Goal: Information Seeking & Learning: Learn about a topic

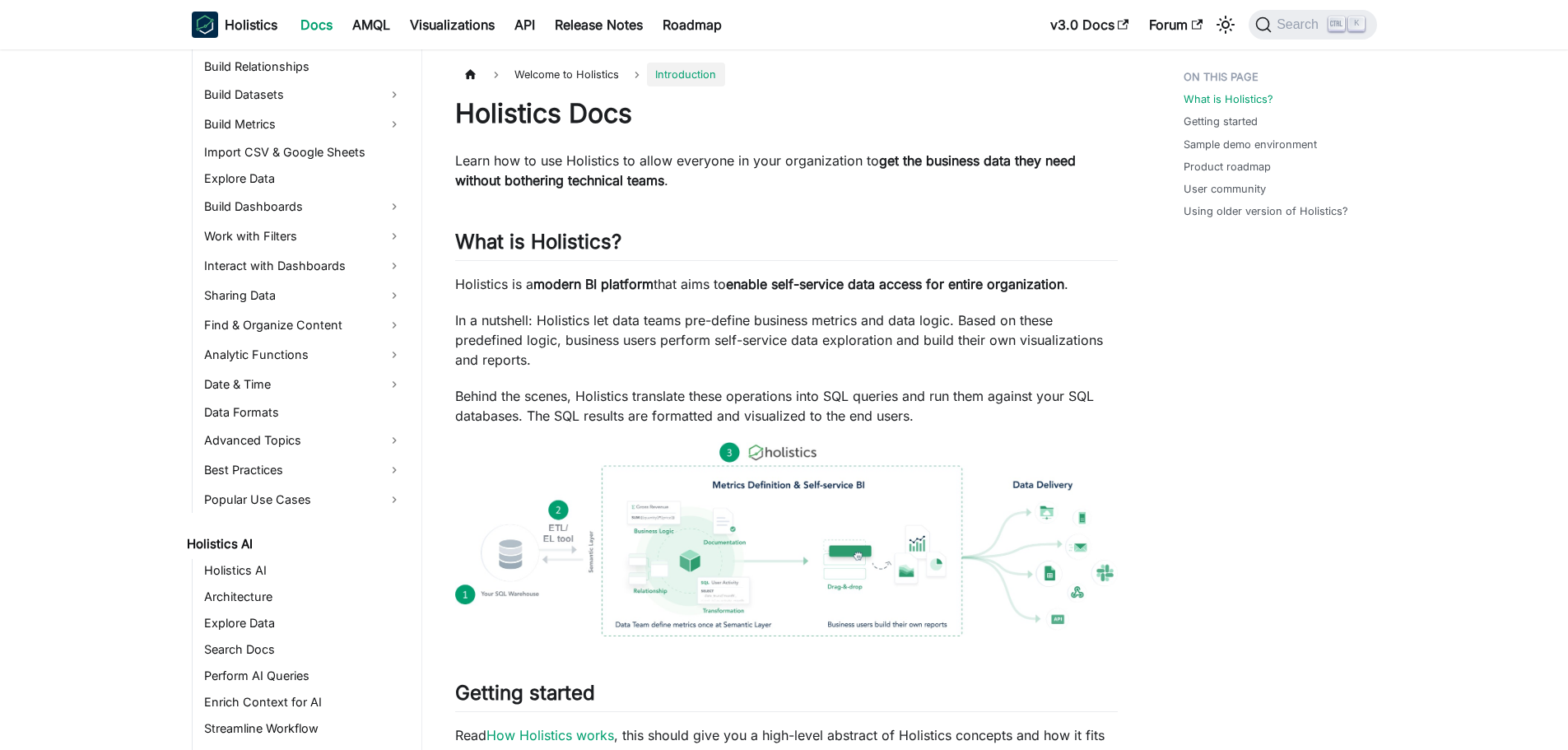
scroll to position [411, 0]
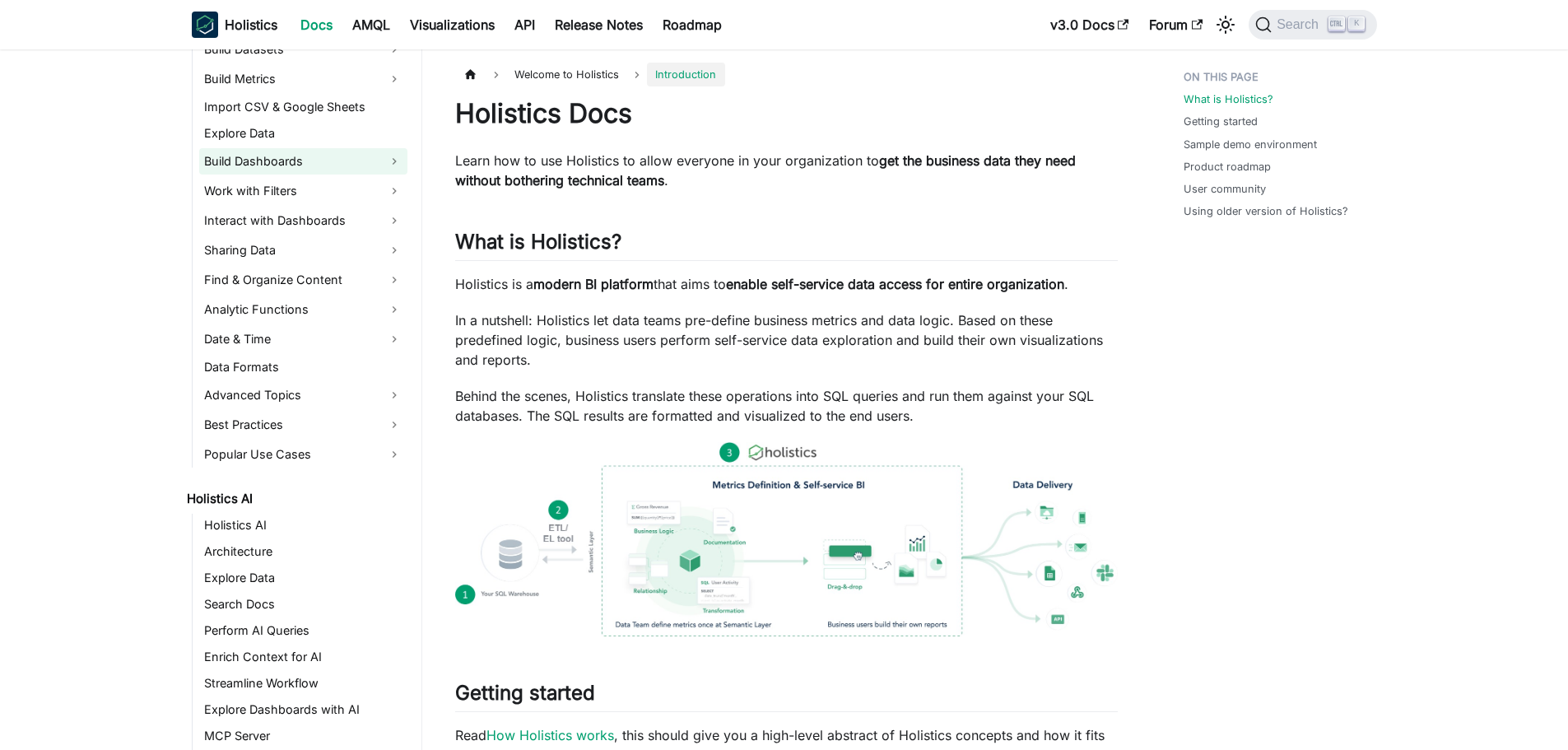
click at [303, 155] on link "Build Dashboards" at bounding box center [303, 160] width 209 height 26
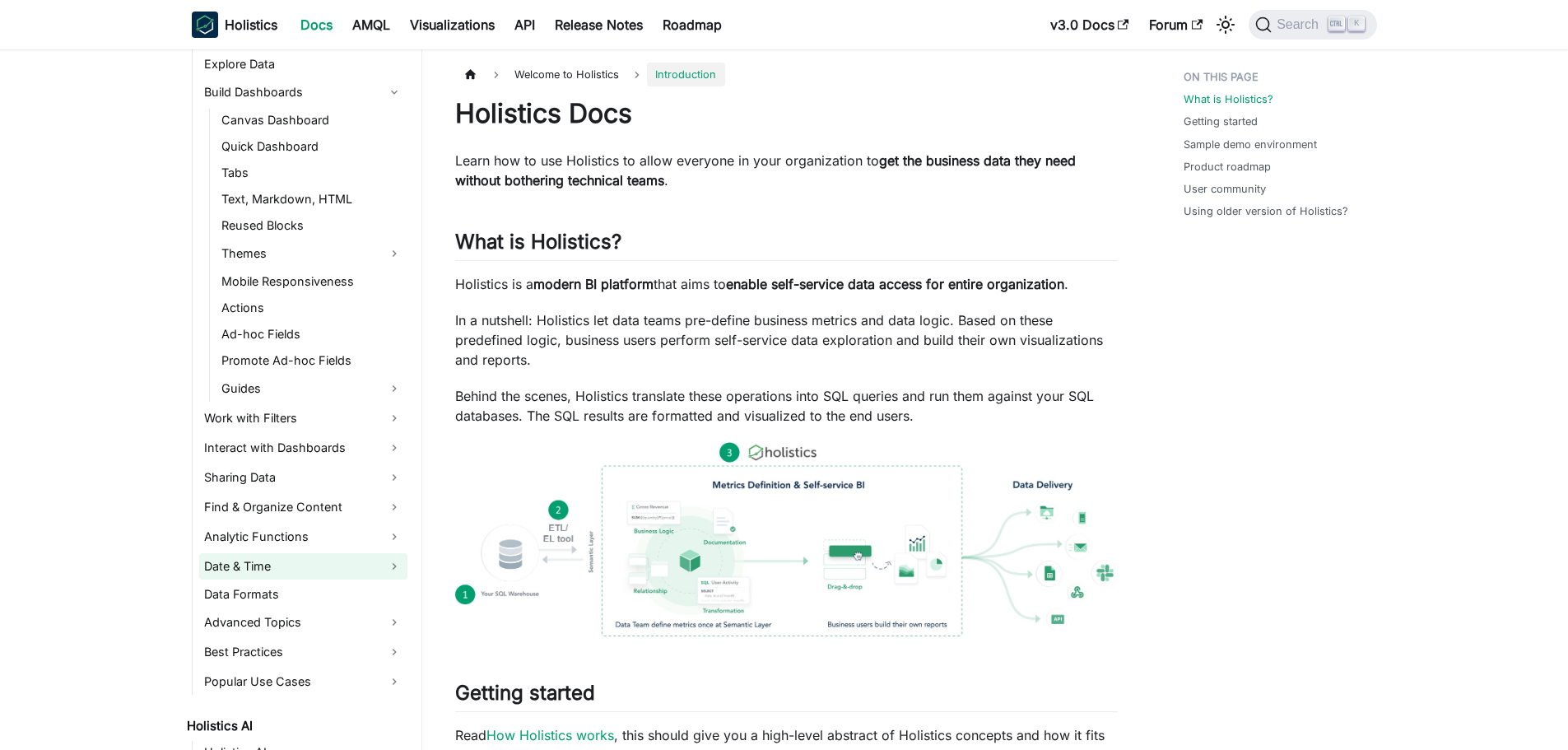
scroll to position [576, 0]
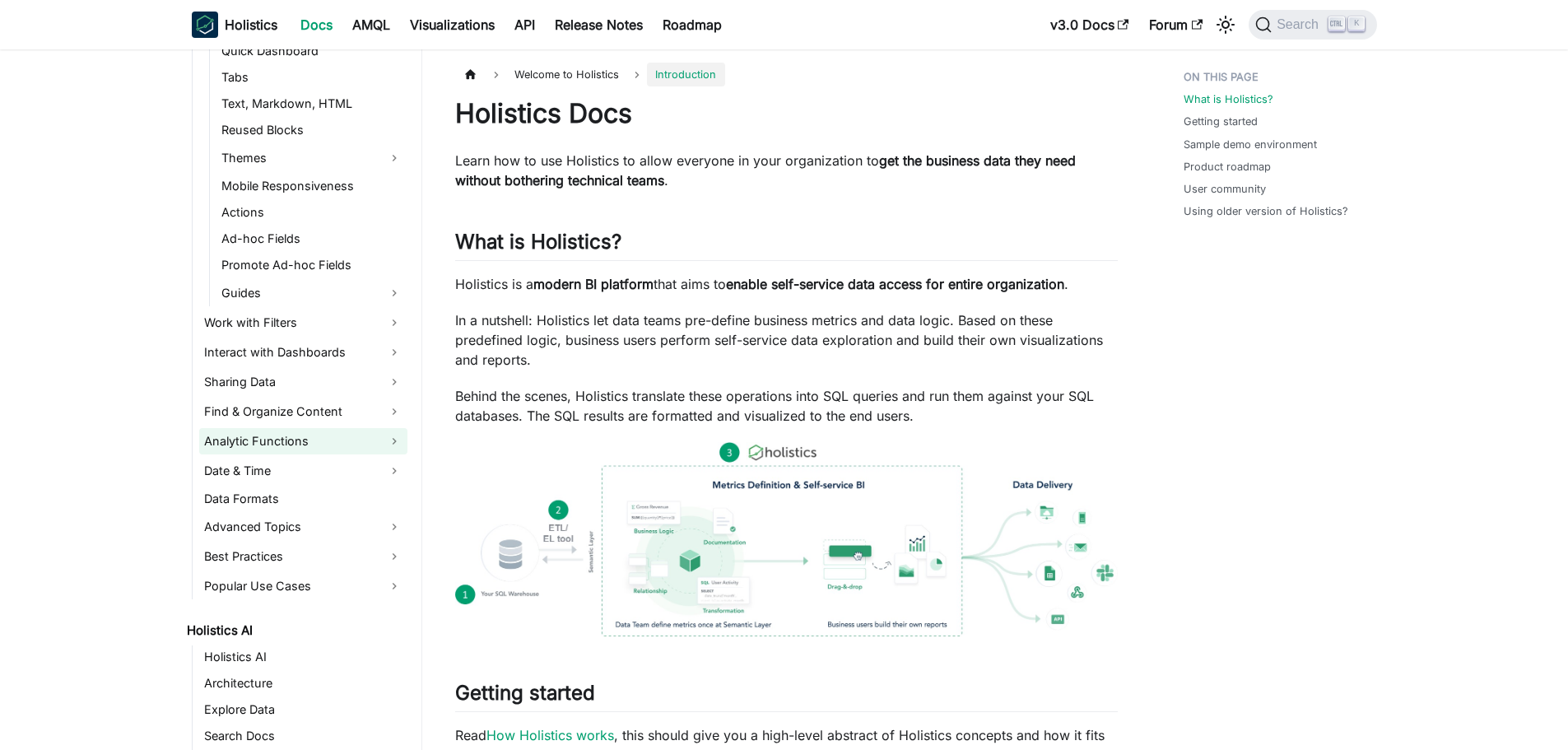
click at [339, 447] on link "Analytic Functions" at bounding box center [303, 440] width 209 height 26
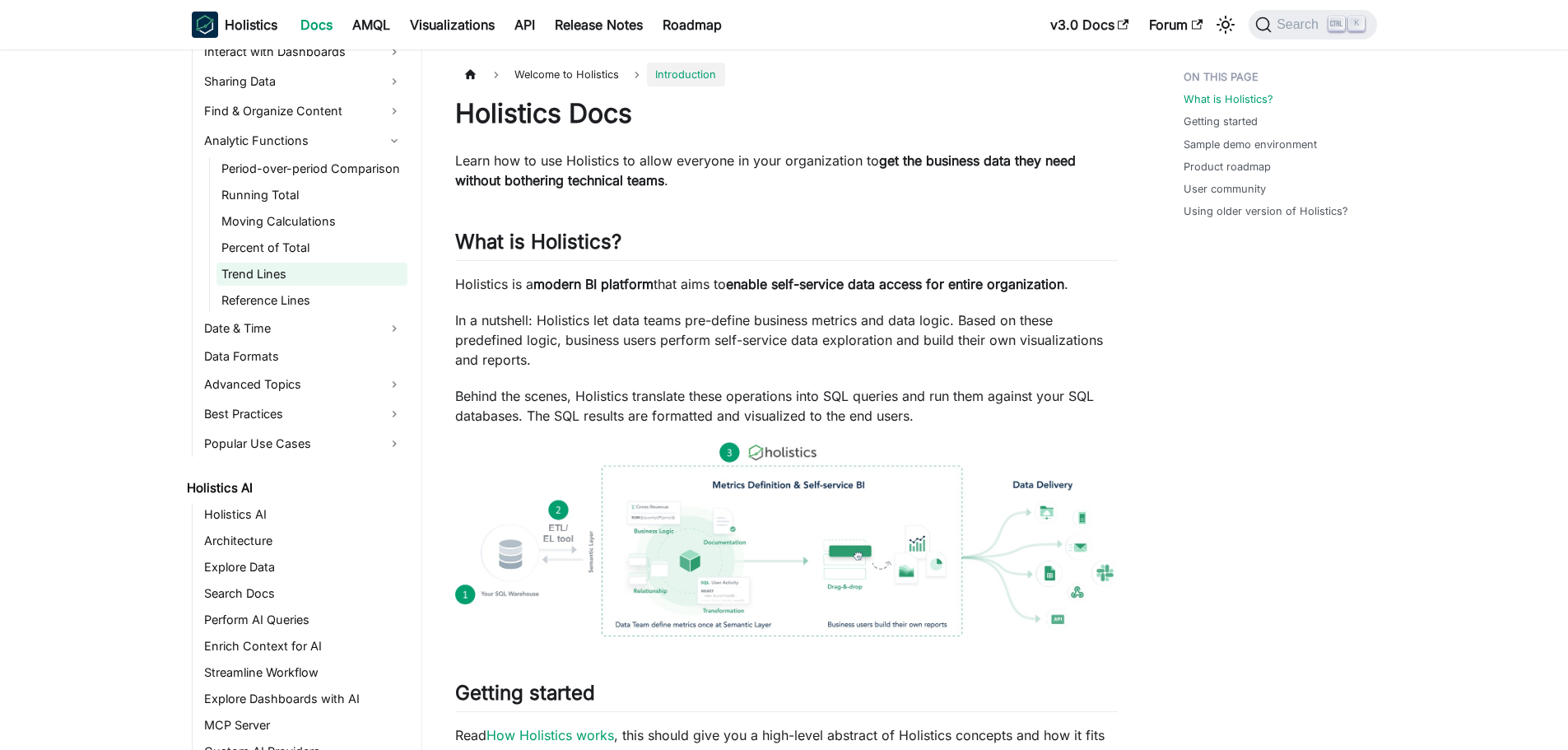
scroll to position [905, 0]
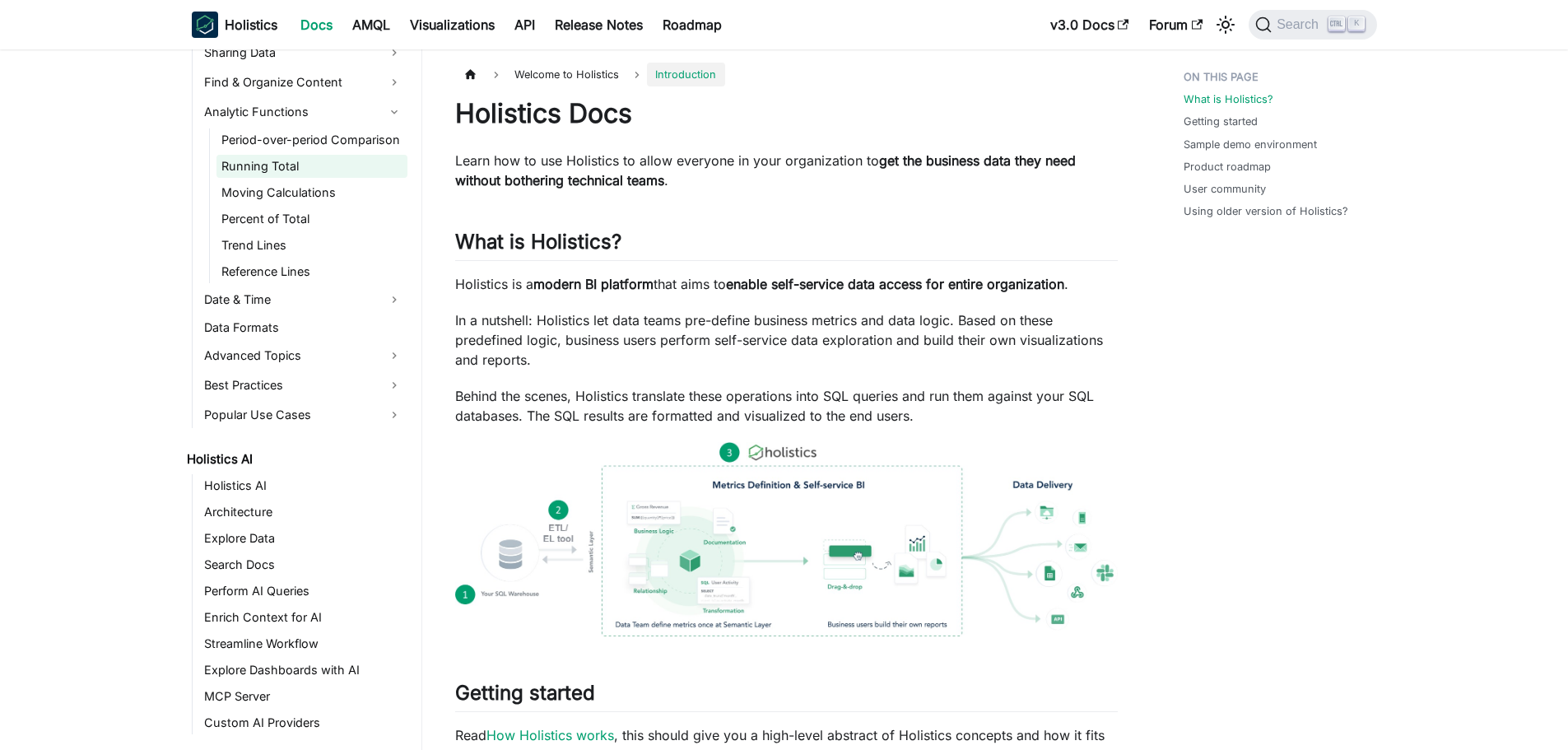
click at [274, 163] on link "Running Total" at bounding box center [312, 166] width 191 height 23
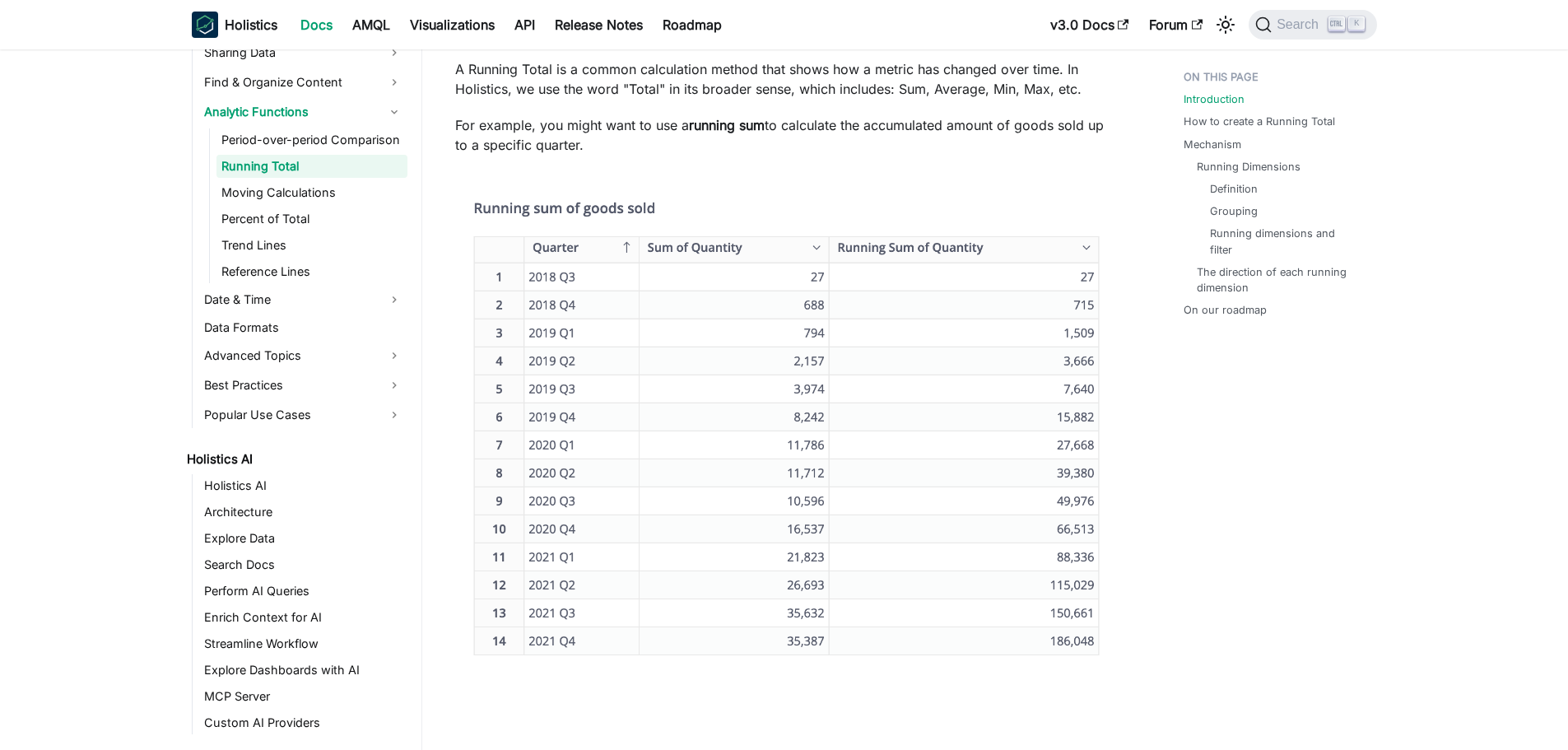
scroll to position [165, 0]
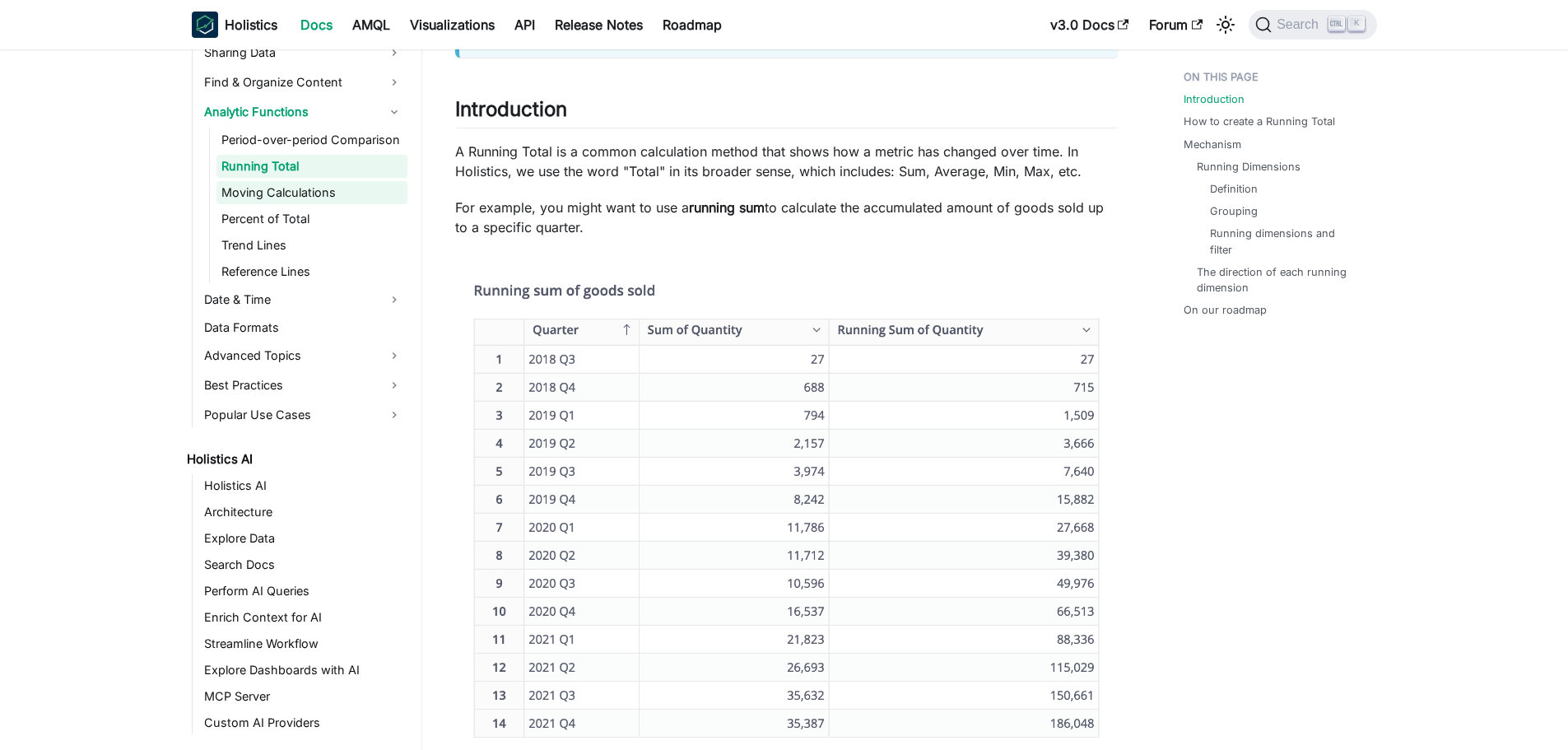
click at [266, 189] on link "Moving Calculations" at bounding box center [312, 193] width 191 height 23
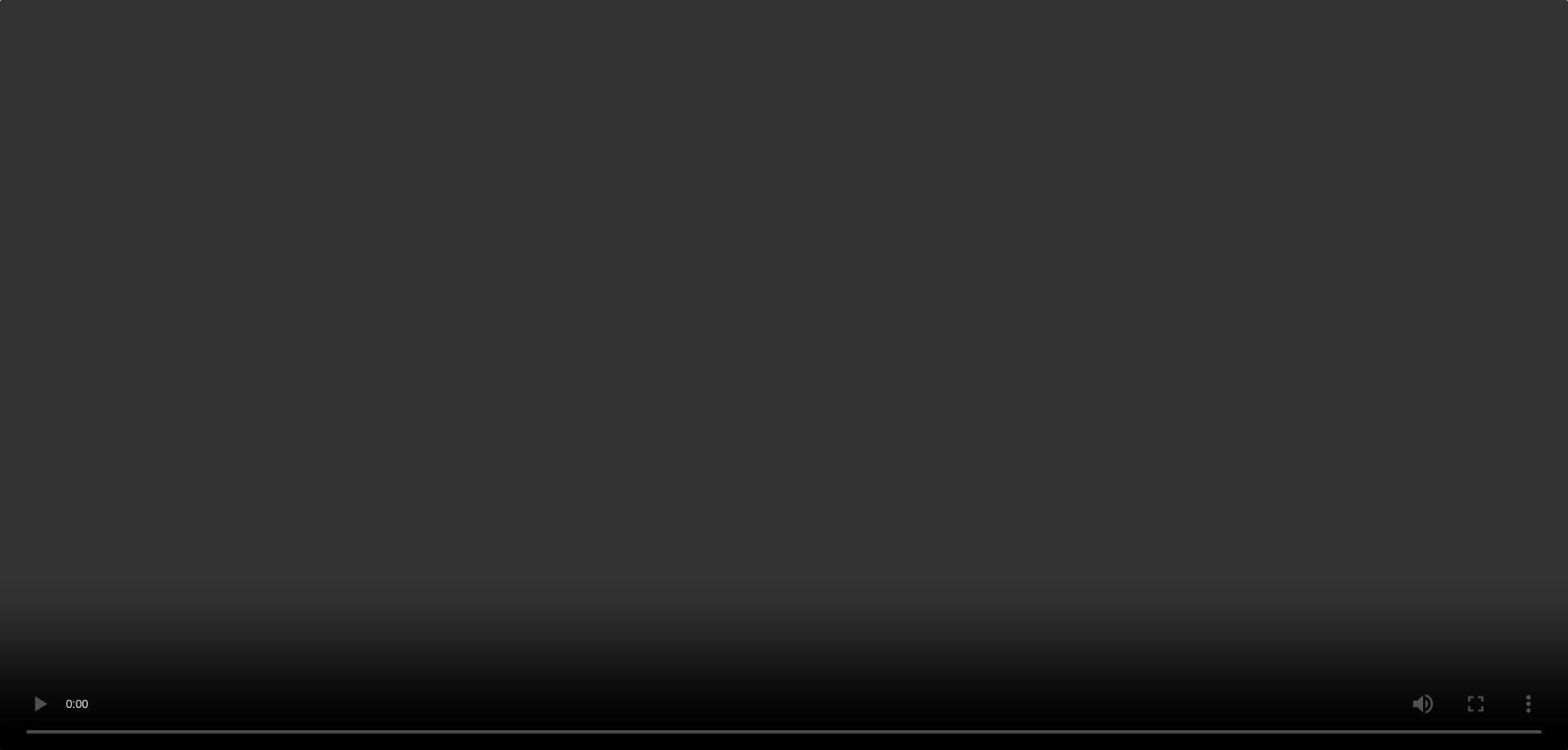
scroll to position [1046, 0]
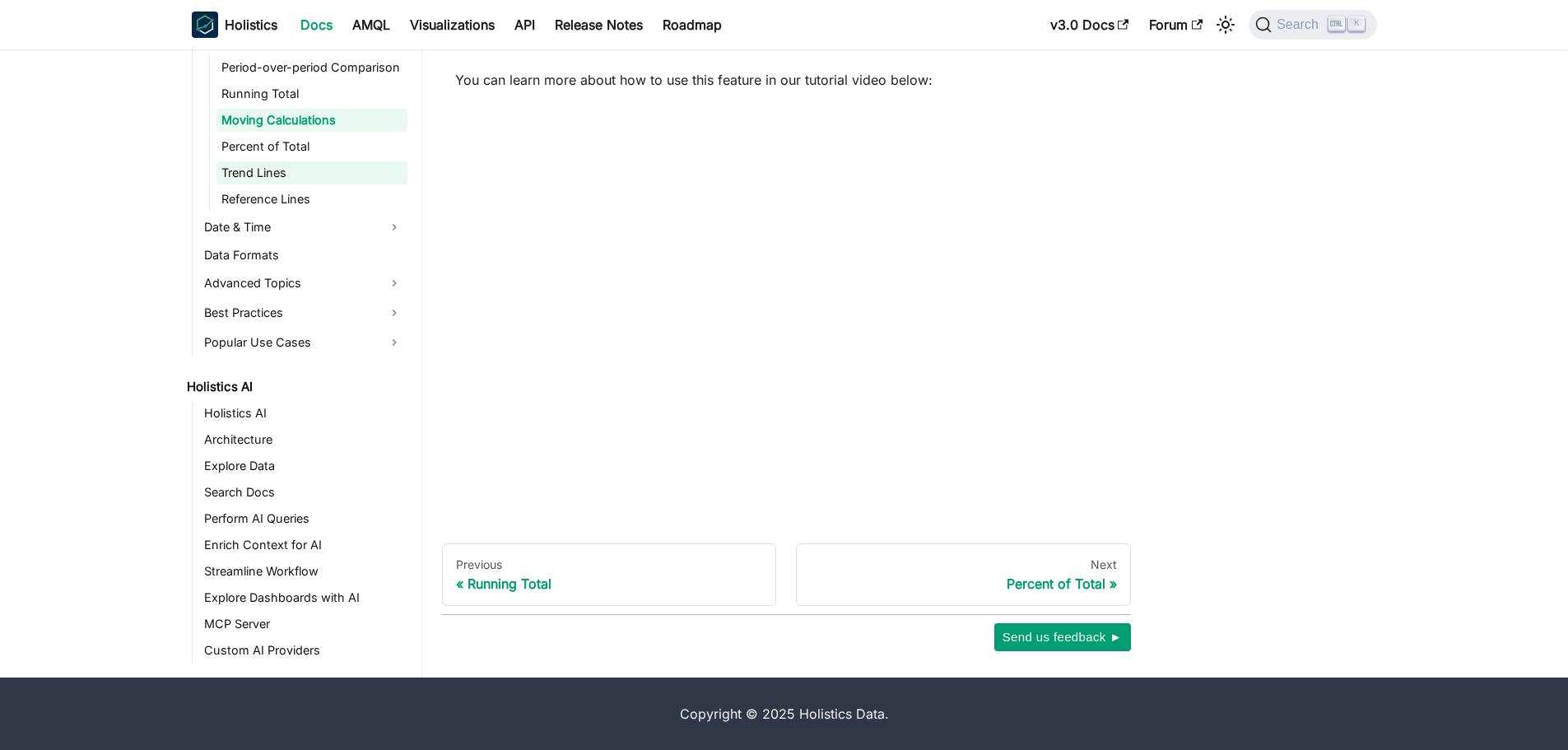
click at [281, 179] on link "Trend Lines" at bounding box center [312, 173] width 191 height 23
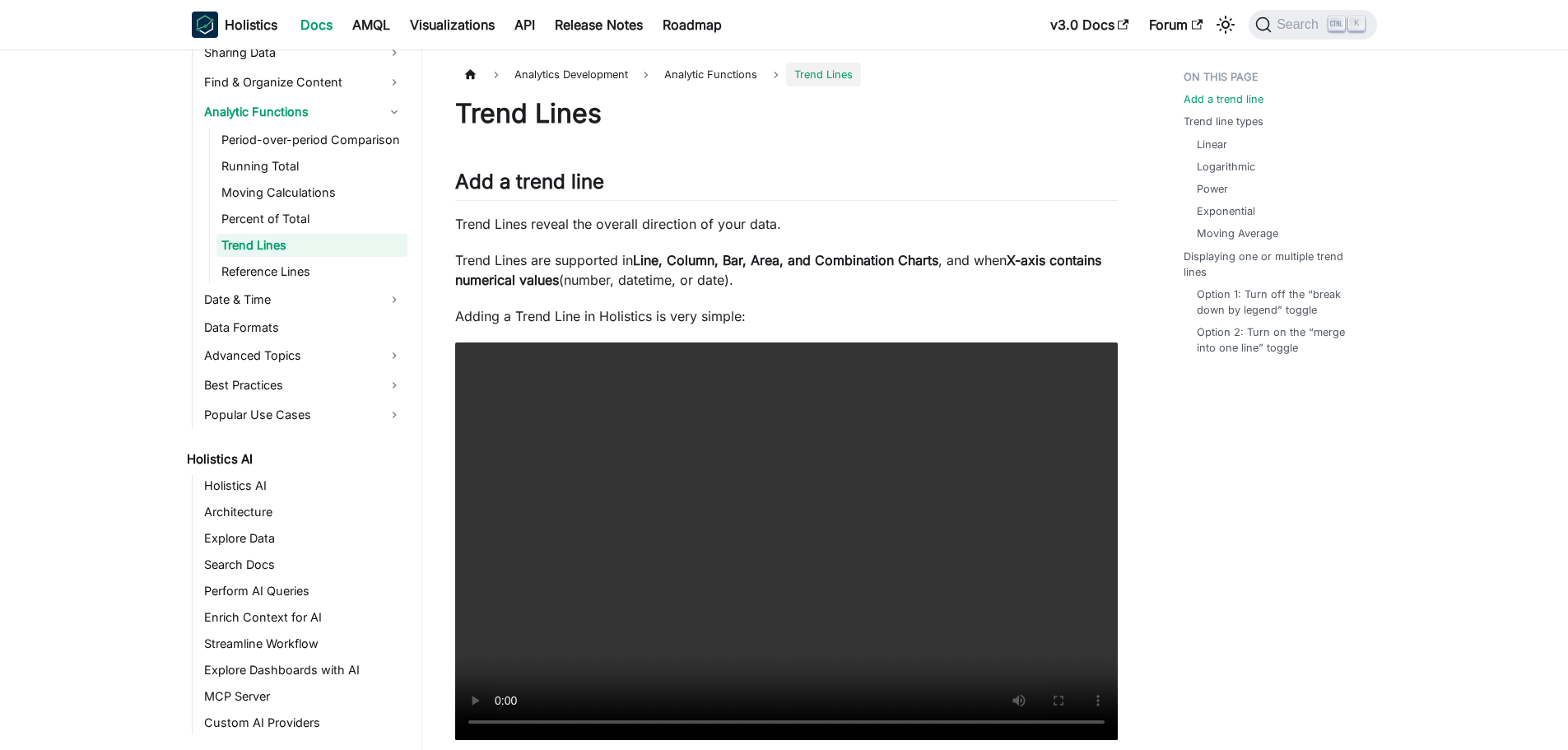
click at [270, 258] on ul "Period-over-period Comparison Running Total Moving Calculations Percent of Tota…" at bounding box center [308, 206] width 198 height 154
click at [271, 261] on link "Reference Lines" at bounding box center [312, 271] width 191 height 23
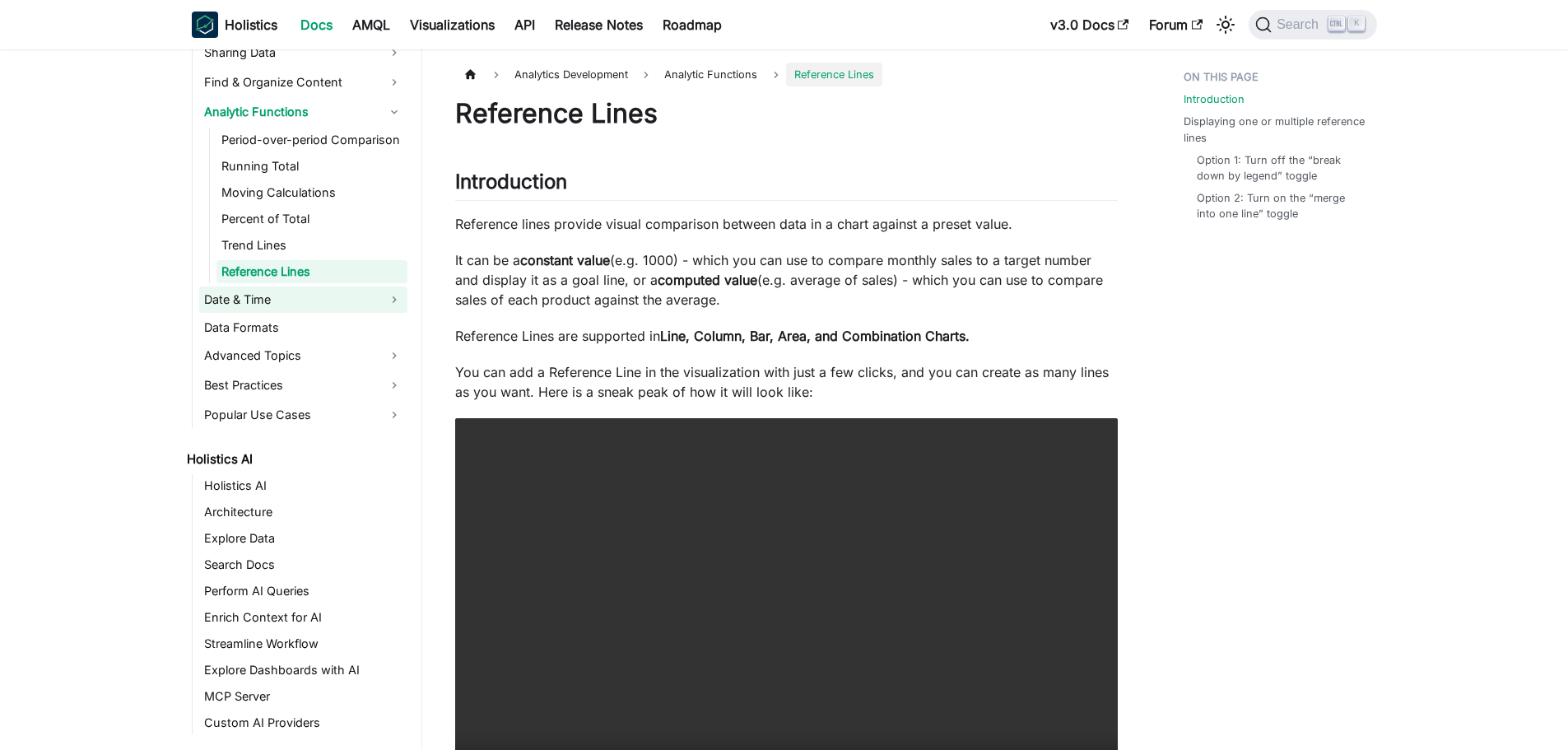
click at [305, 288] on link "Date & Time" at bounding box center [303, 299] width 209 height 26
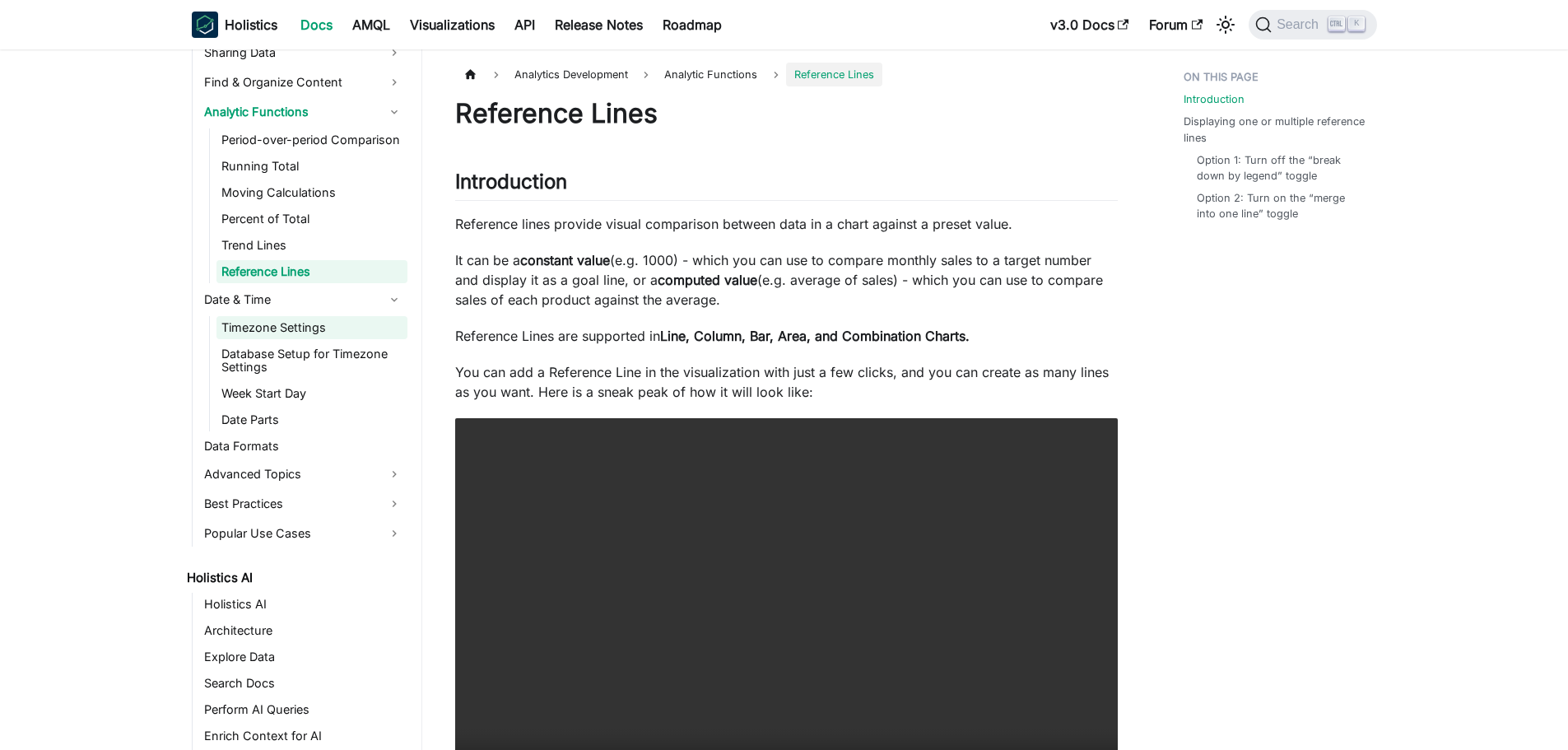
click at [344, 325] on link "Timezone Settings" at bounding box center [312, 327] width 191 height 23
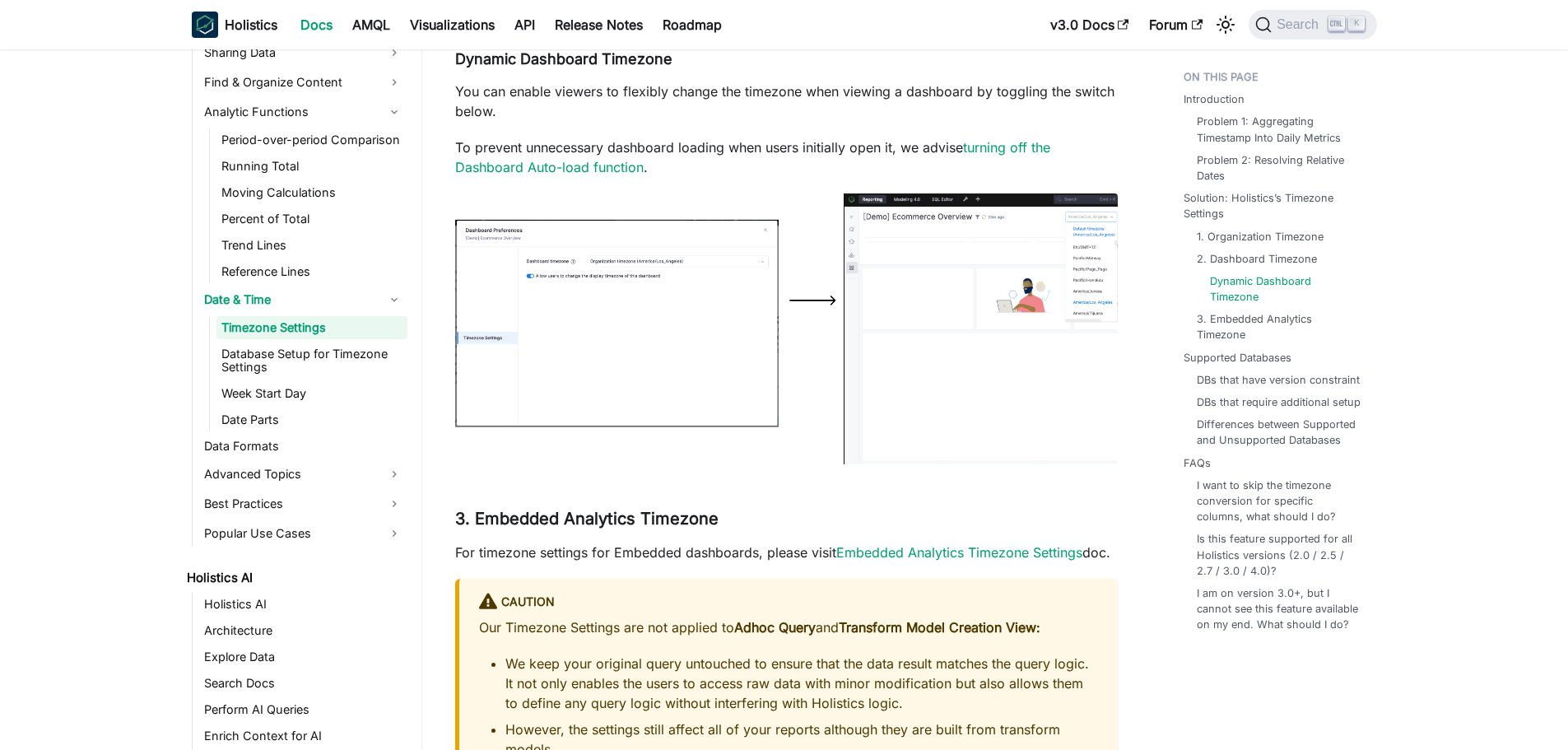
scroll to position [2716, 0]
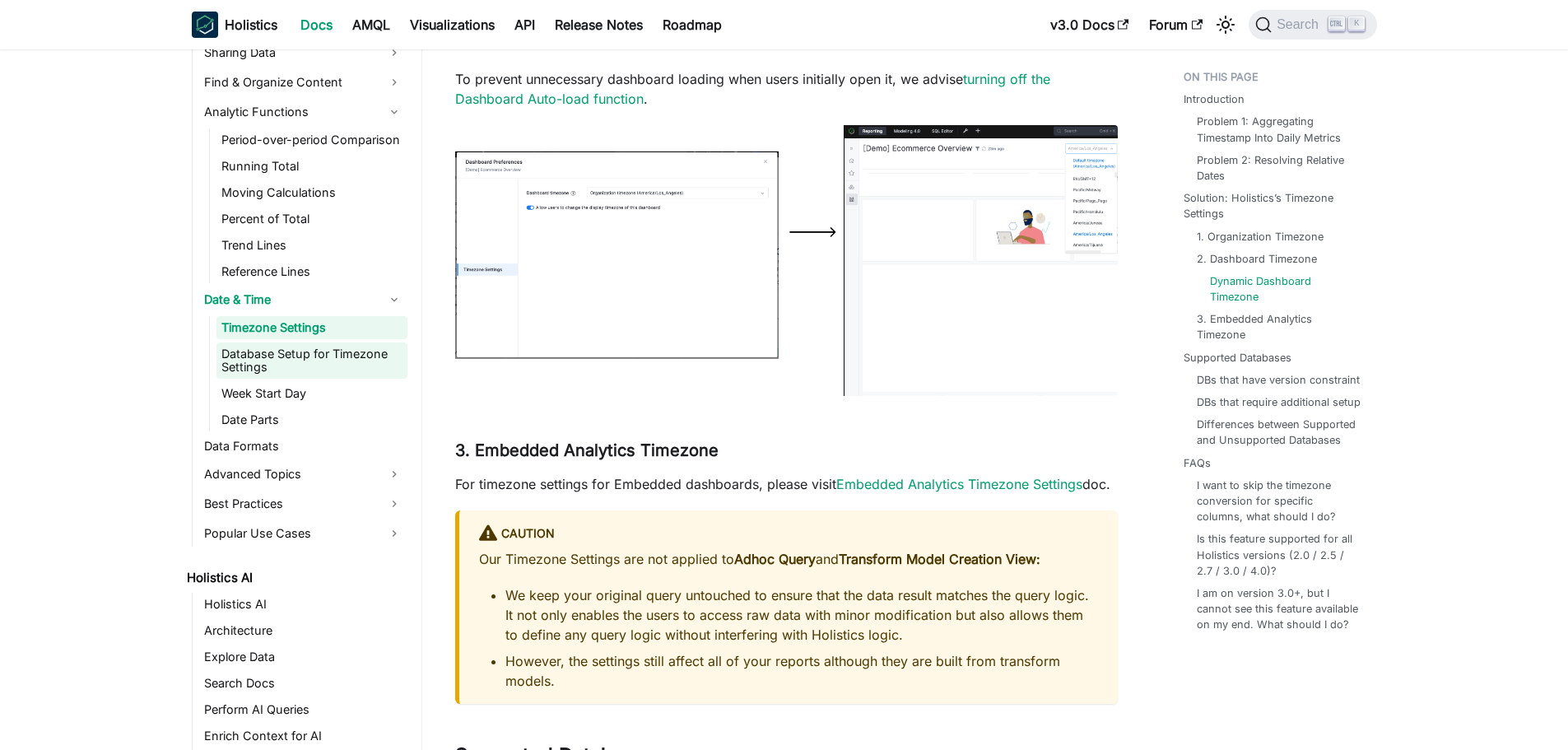
click at [311, 371] on link "Database Setup for Timezone Settings" at bounding box center [312, 361] width 191 height 37
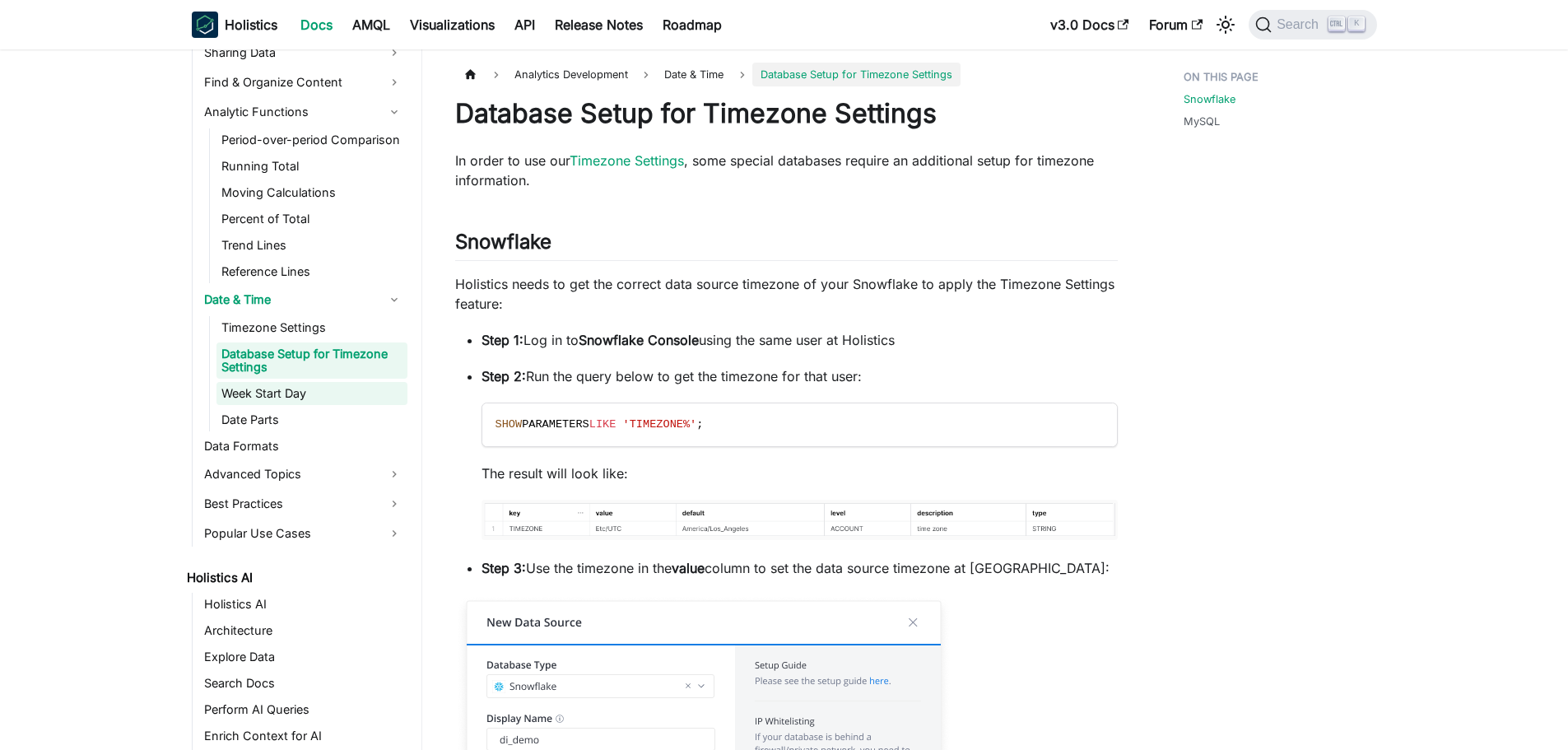
click at [328, 403] on link "Week Start Day" at bounding box center [312, 394] width 191 height 23
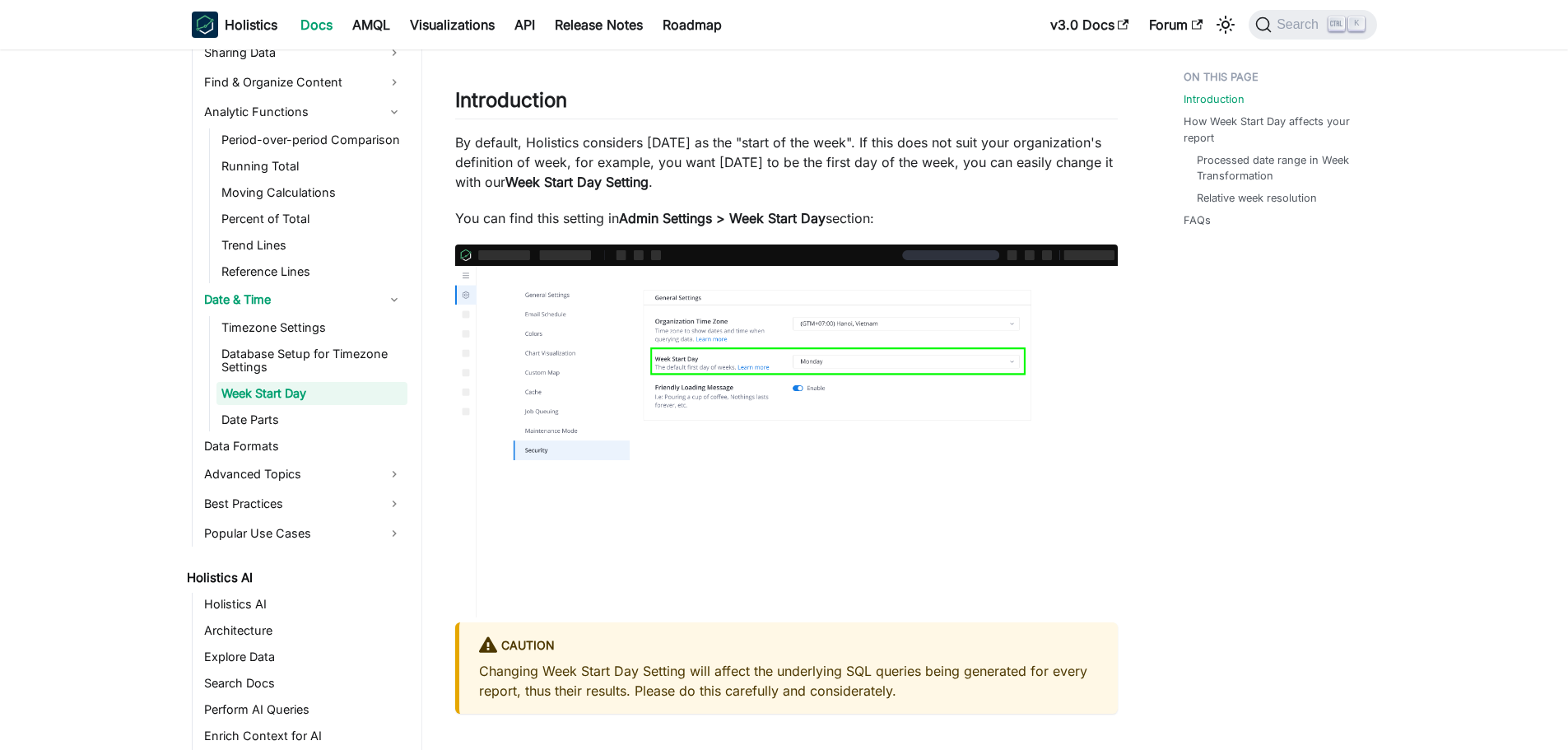
scroll to position [82, 0]
click at [265, 422] on link "Date Parts" at bounding box center [312, 420] width 191 height 23
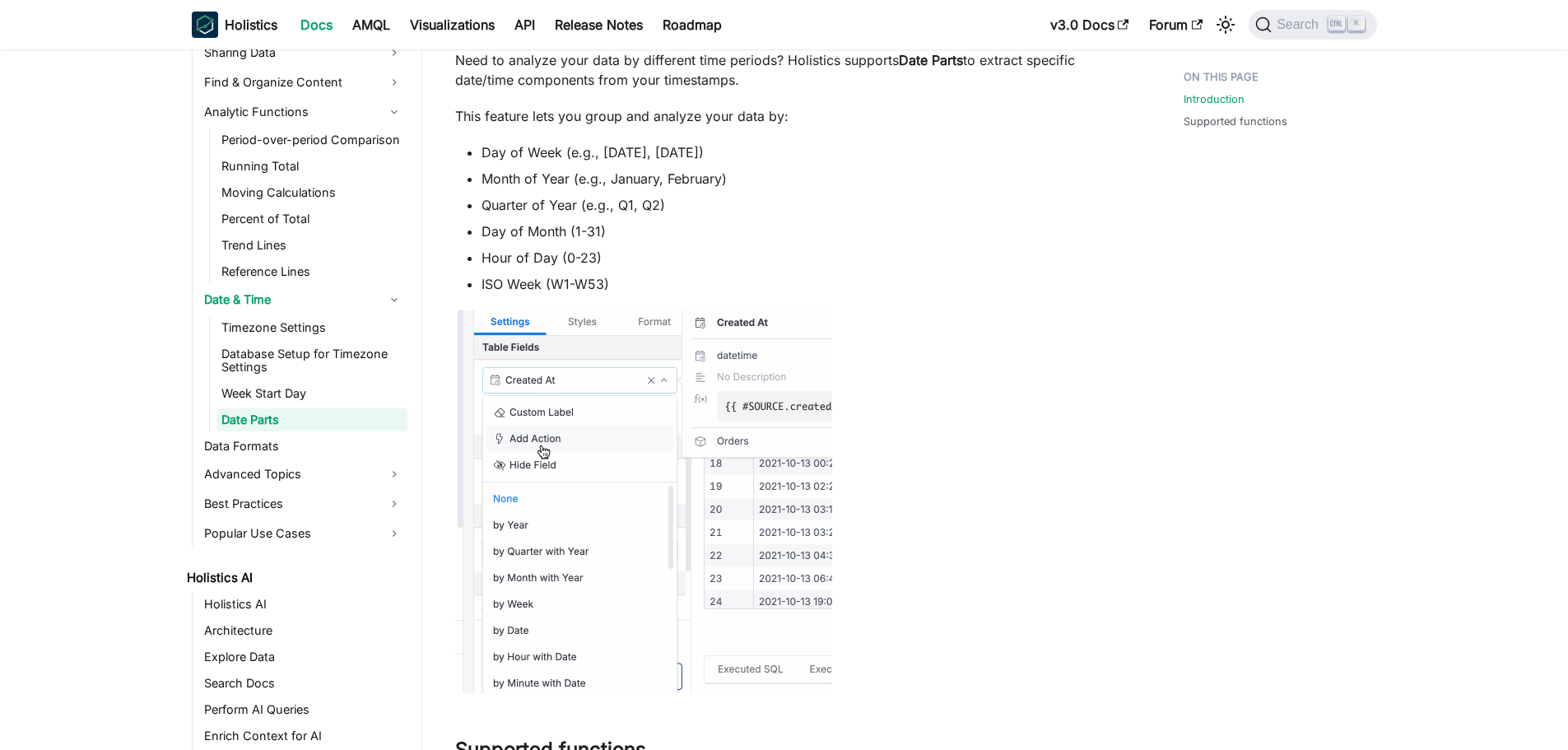
scroll to position [247, 0]
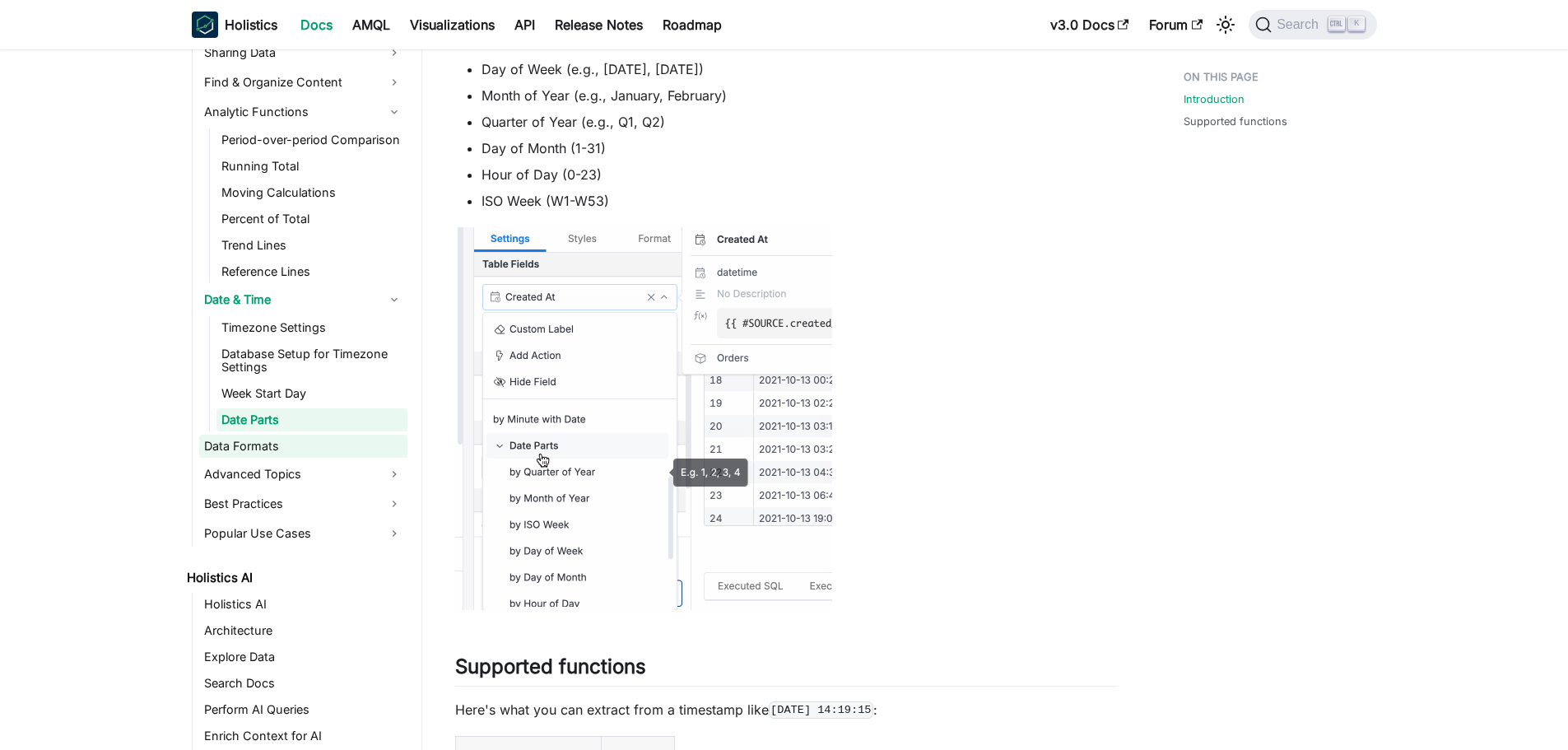
click at [373, 451] on link "Data Formats" at bounding box center [303, 446] width 209 height 23
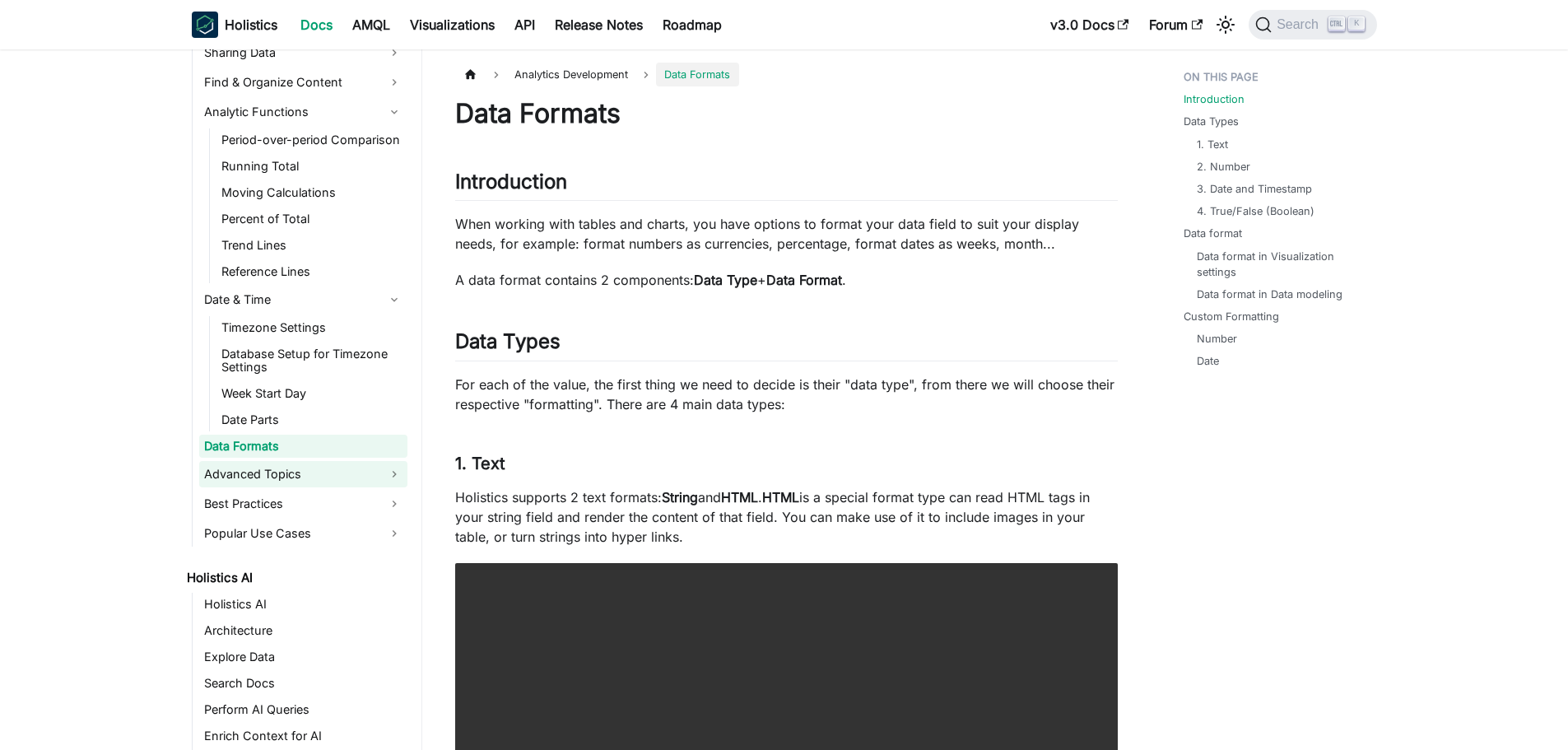
click at [365, 482] on link "Advanced Topics" at bounding box center [303, 473] width 209 height 26
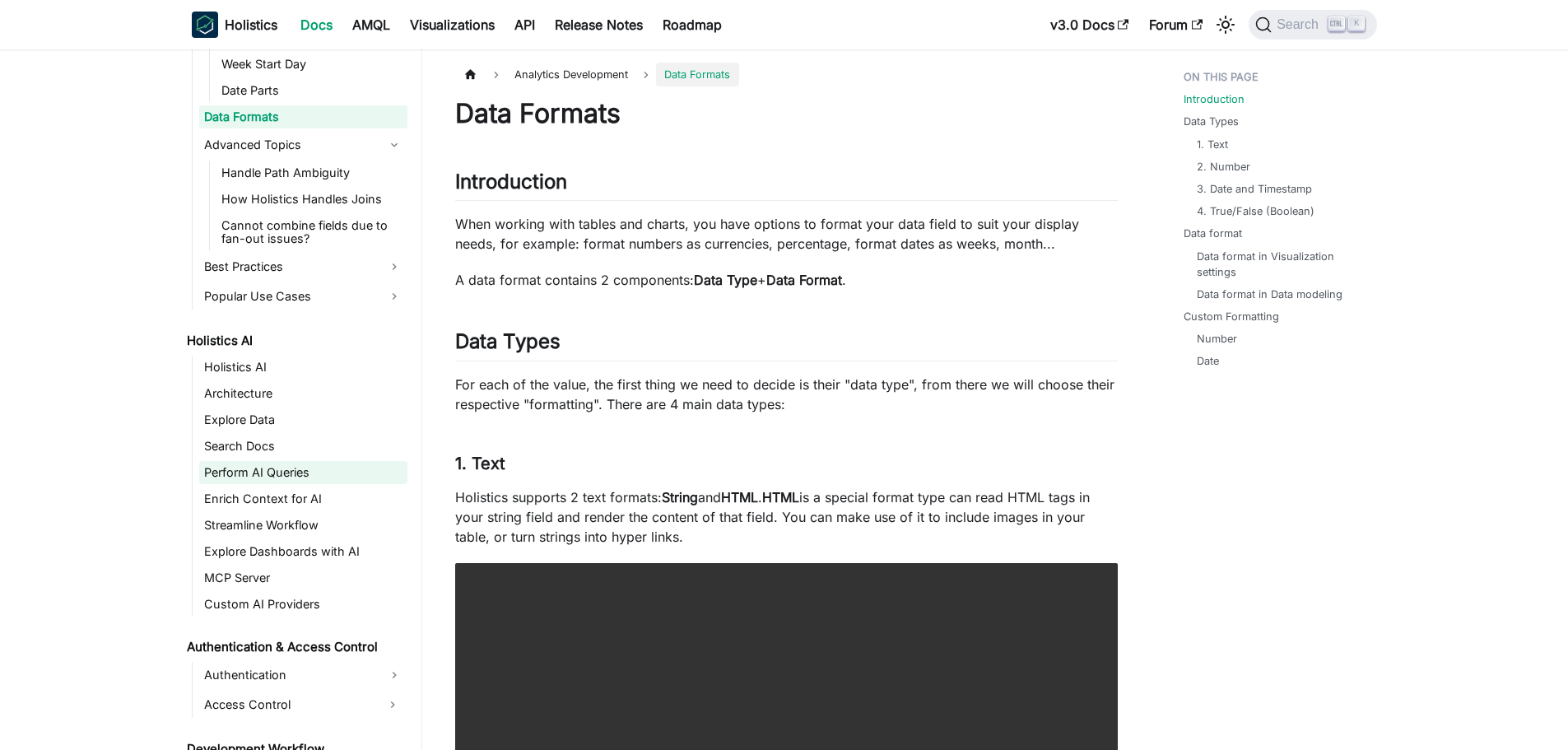
scroll to position [823, 0]
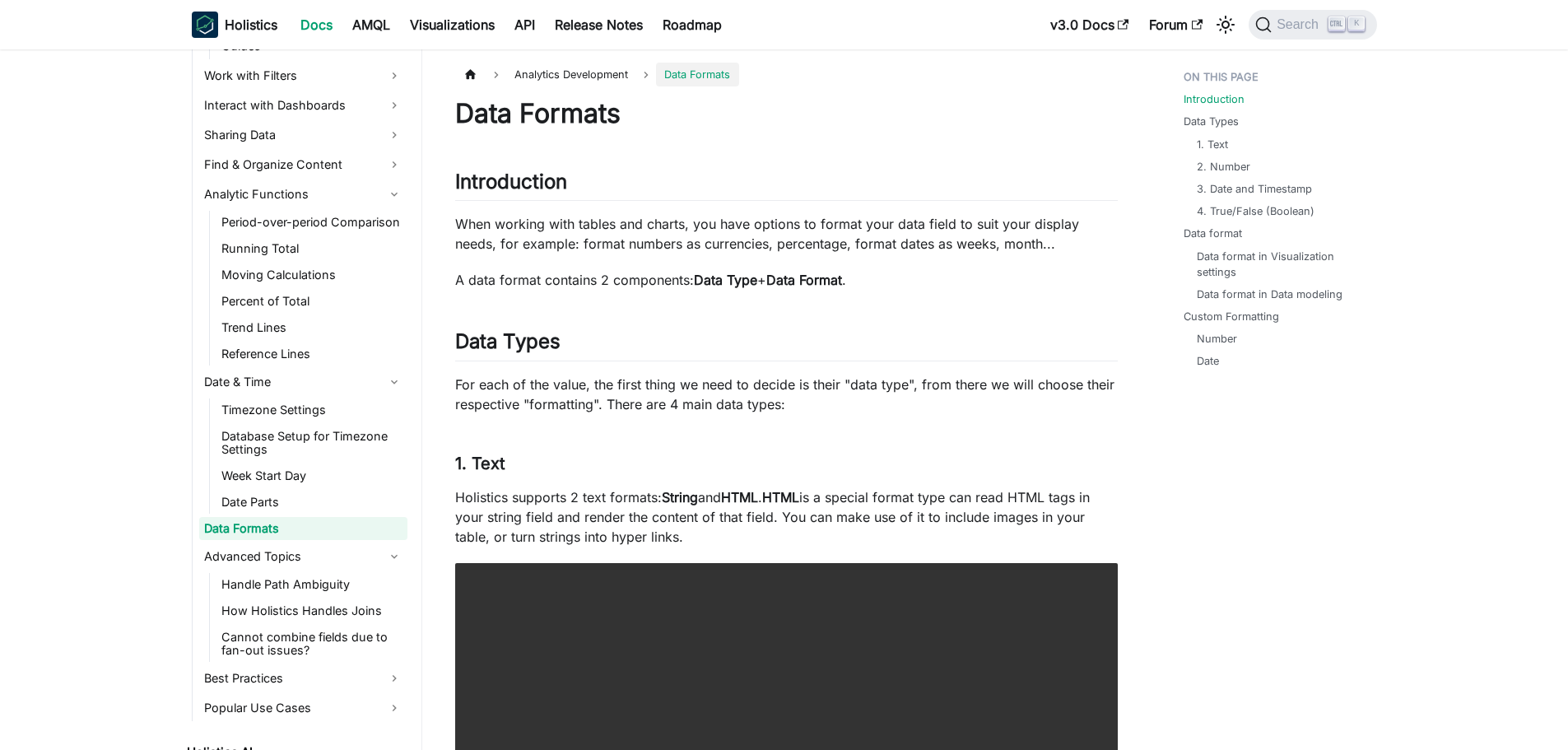
click at [329, 150] on ul "Getting Started Connect Database Build Data Models Build Relationships Build Da…" at bounding box center [299, 115] width 215 height 1211
click at [332, 158] on link "Find & Organize Content" at bounding box center [303, 164] width 209 height 26
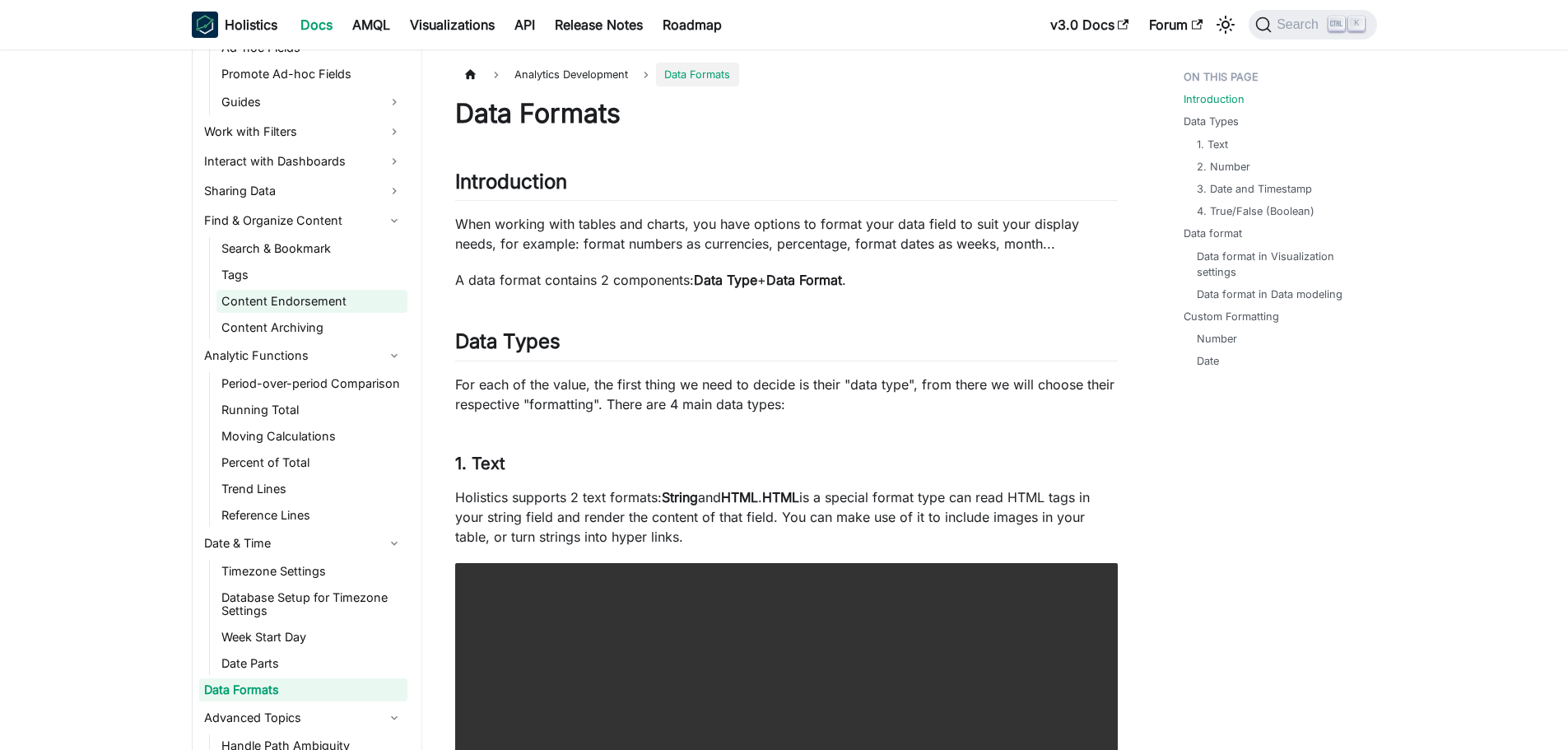
scroll to position [740, 0]
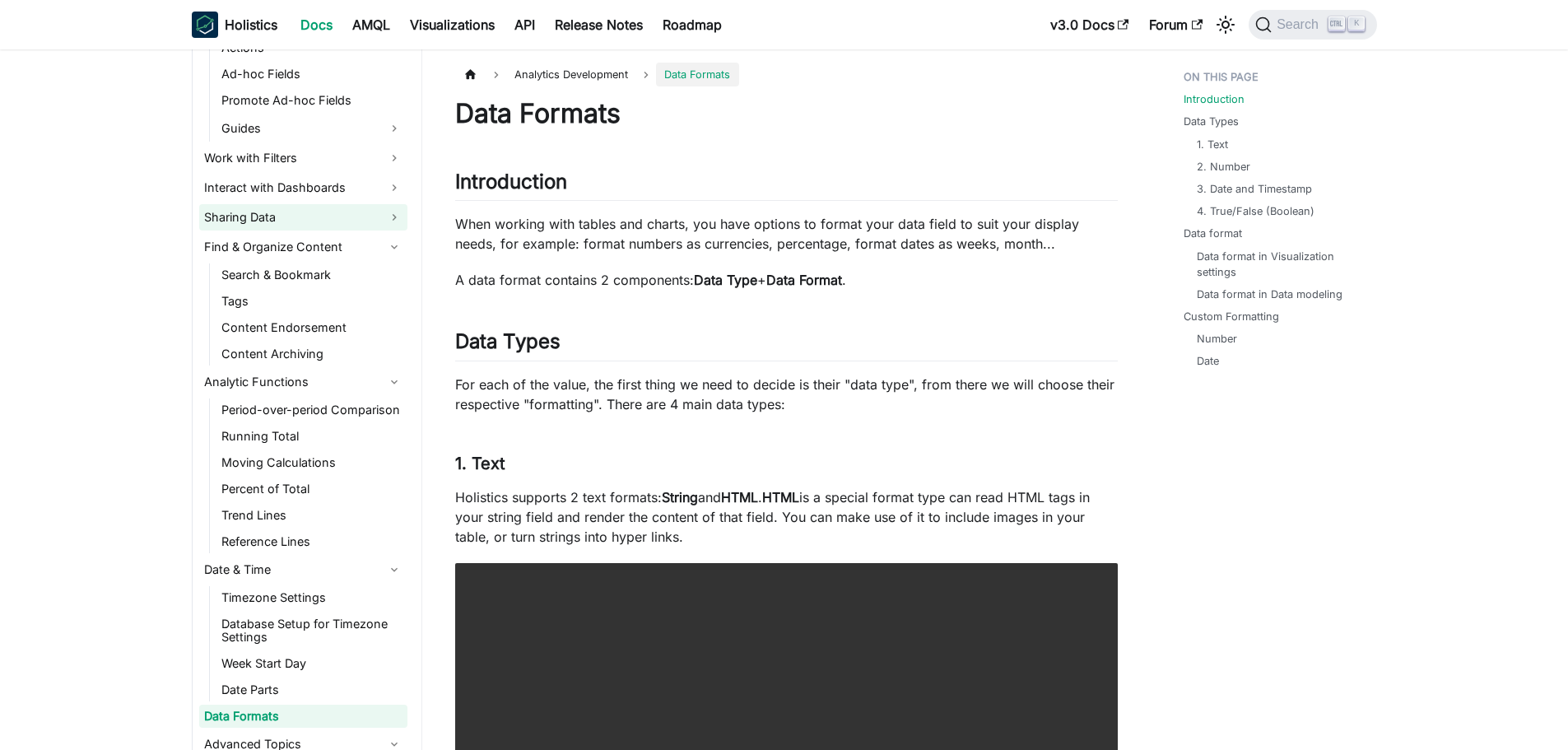
click at [313, 216] on link "Sharing Data" at bounding box center [303, 216] width 209 height 26
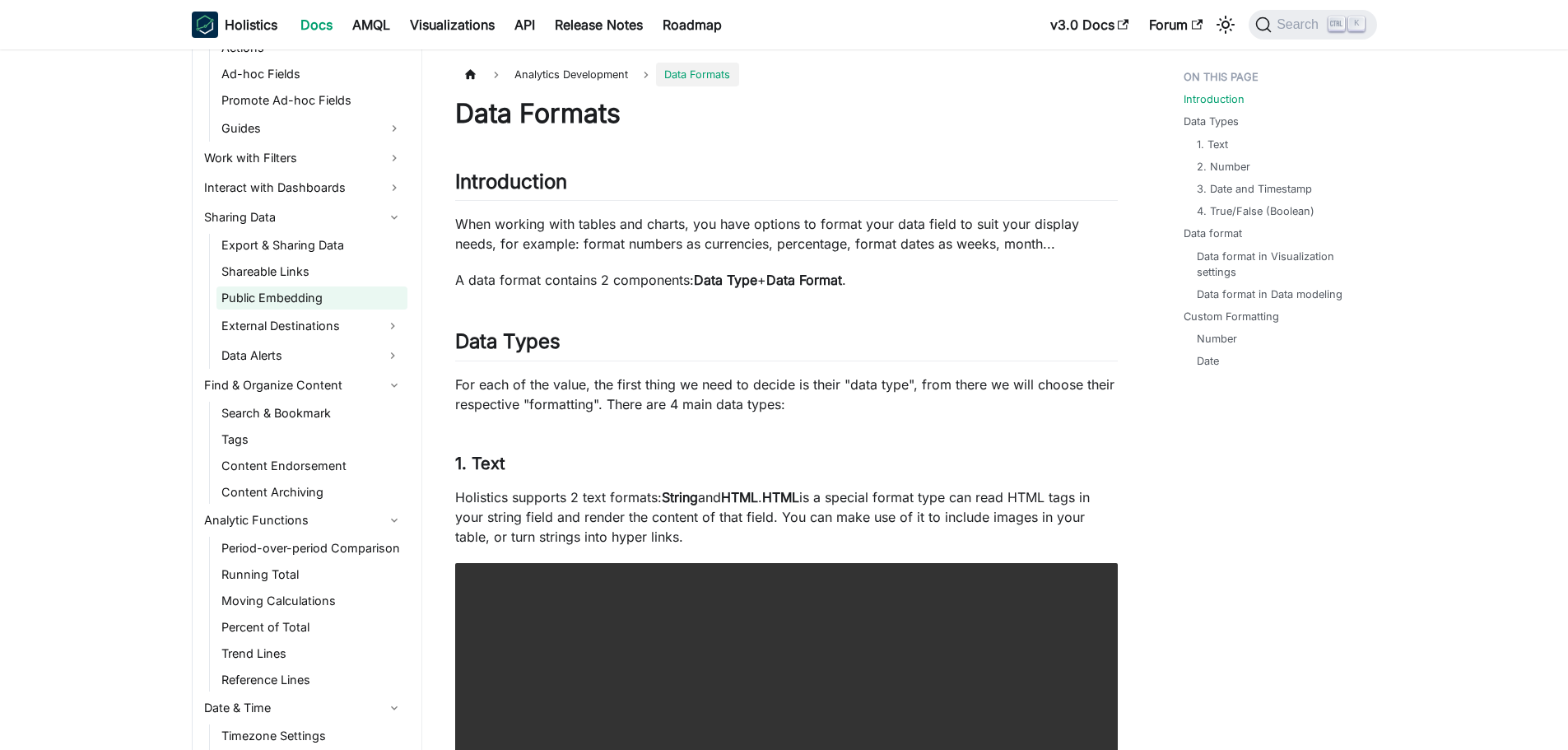
click at [324, 304] on link "Public Embedding" at bounding box center [312, 298] width 191 height 23
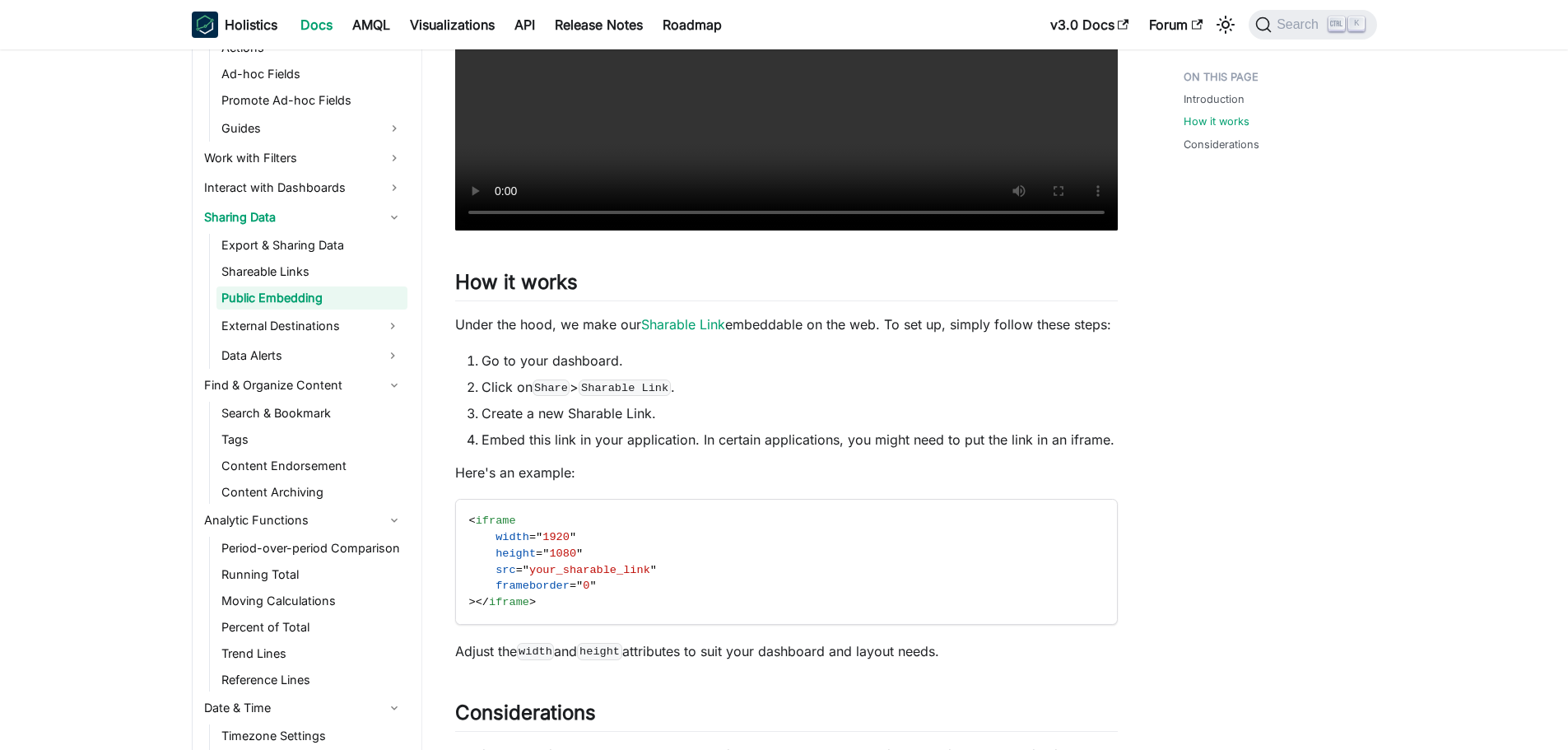
scroll to position [823, 0]
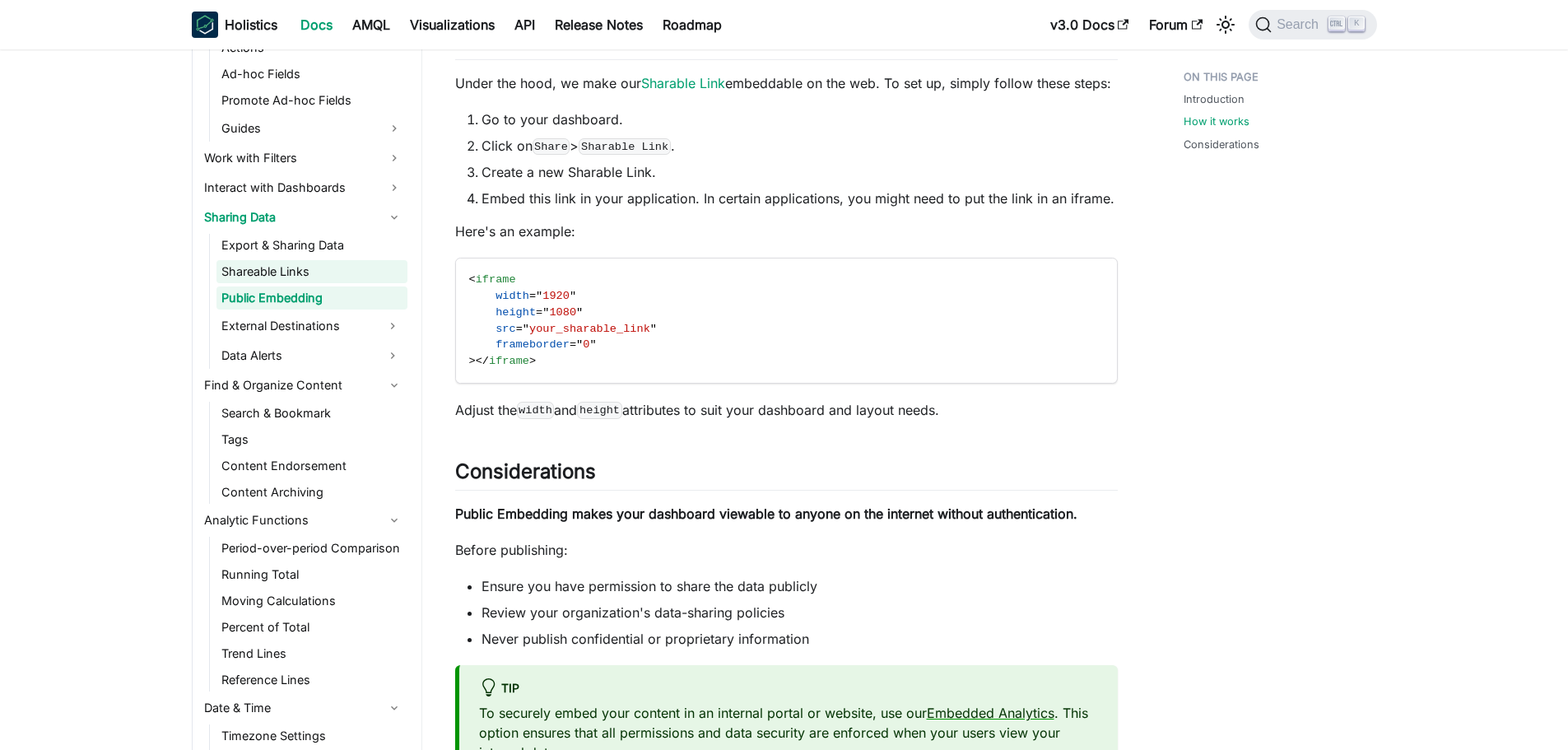
click at [303, 268] on link "Shareable Links" at bounding box center [312, 271] width 191 height 23
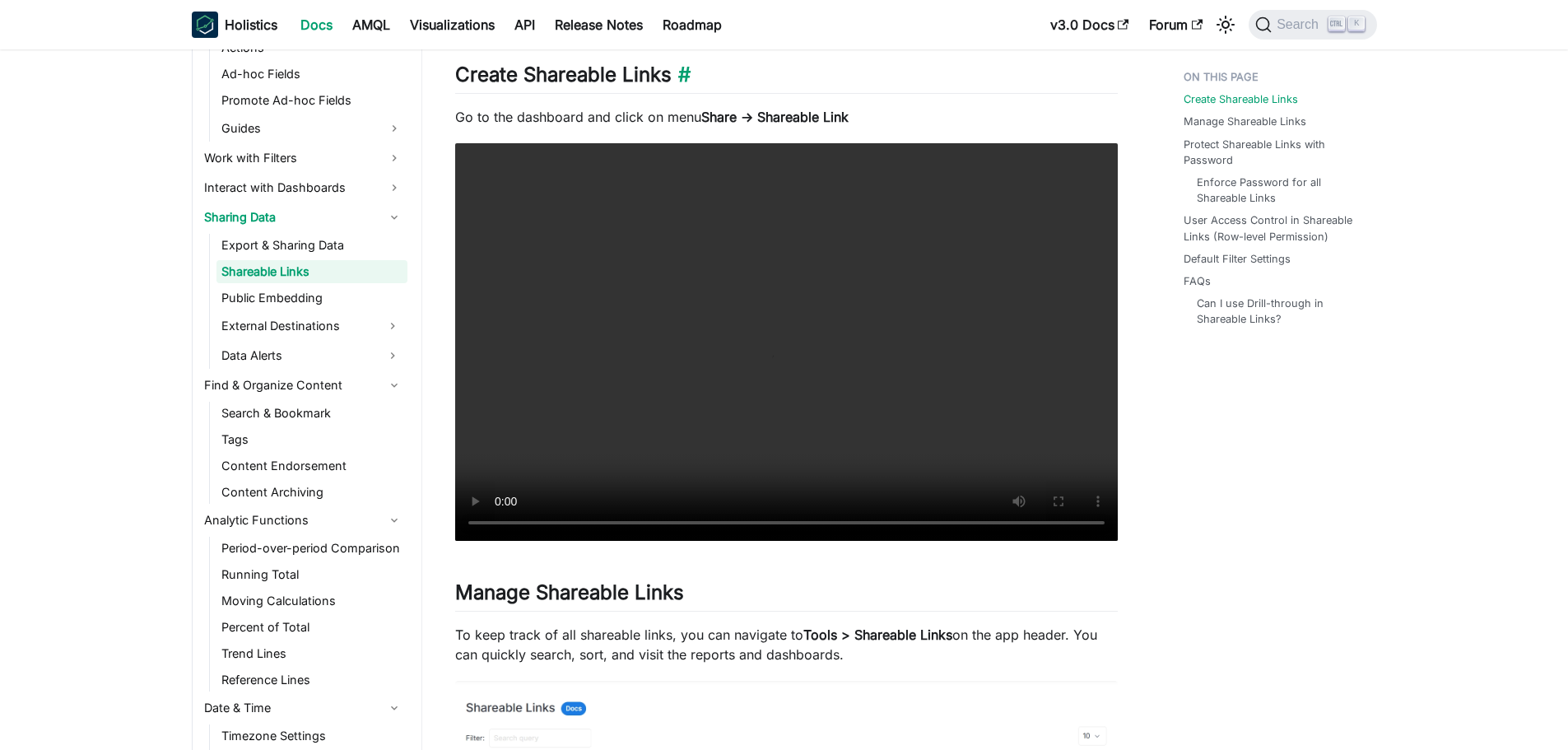
scroll to position [329, 0]
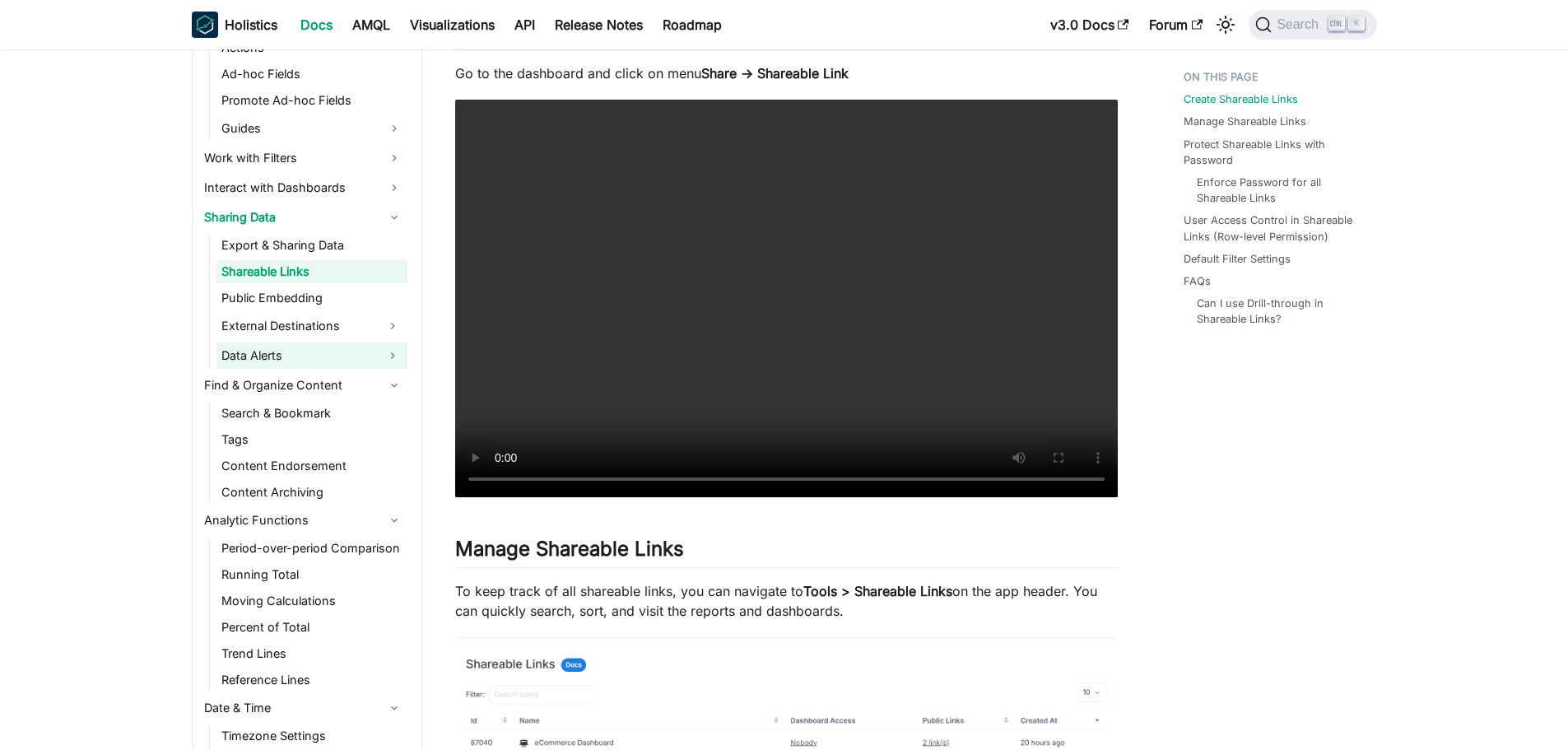
click at [264, 355] on link "Data Alerts" at bounding box center [296, 355] width 161 height 26
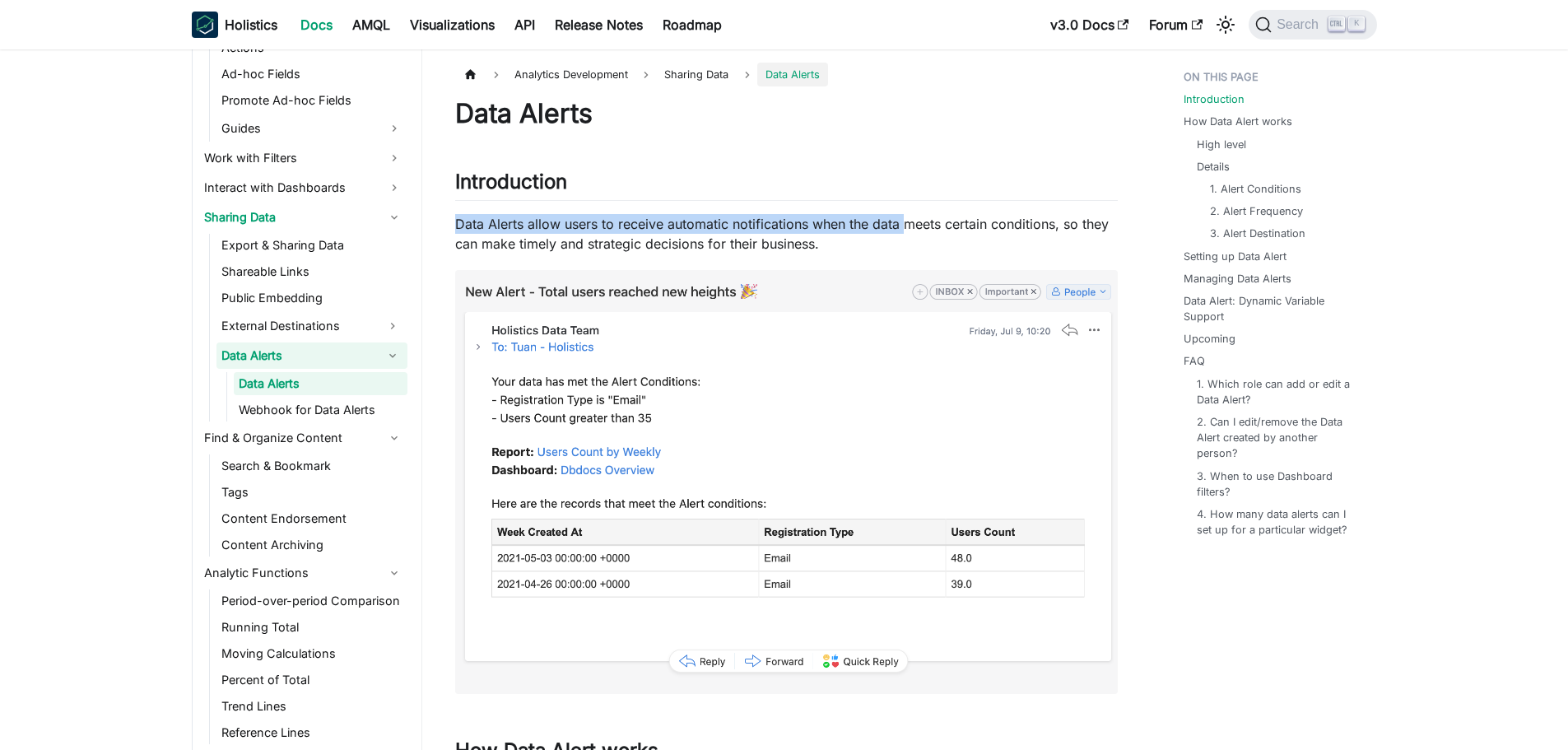
drag, startPoint x: 450, startPoint y: 208, endPoint x: 904, endPoint y: 234, distance: 454.7
click at [1023, 232] on p "Data Alerts allow users to receive automatic notifications when the data meets …" at bounding box center [786, 234] width 662 height 40
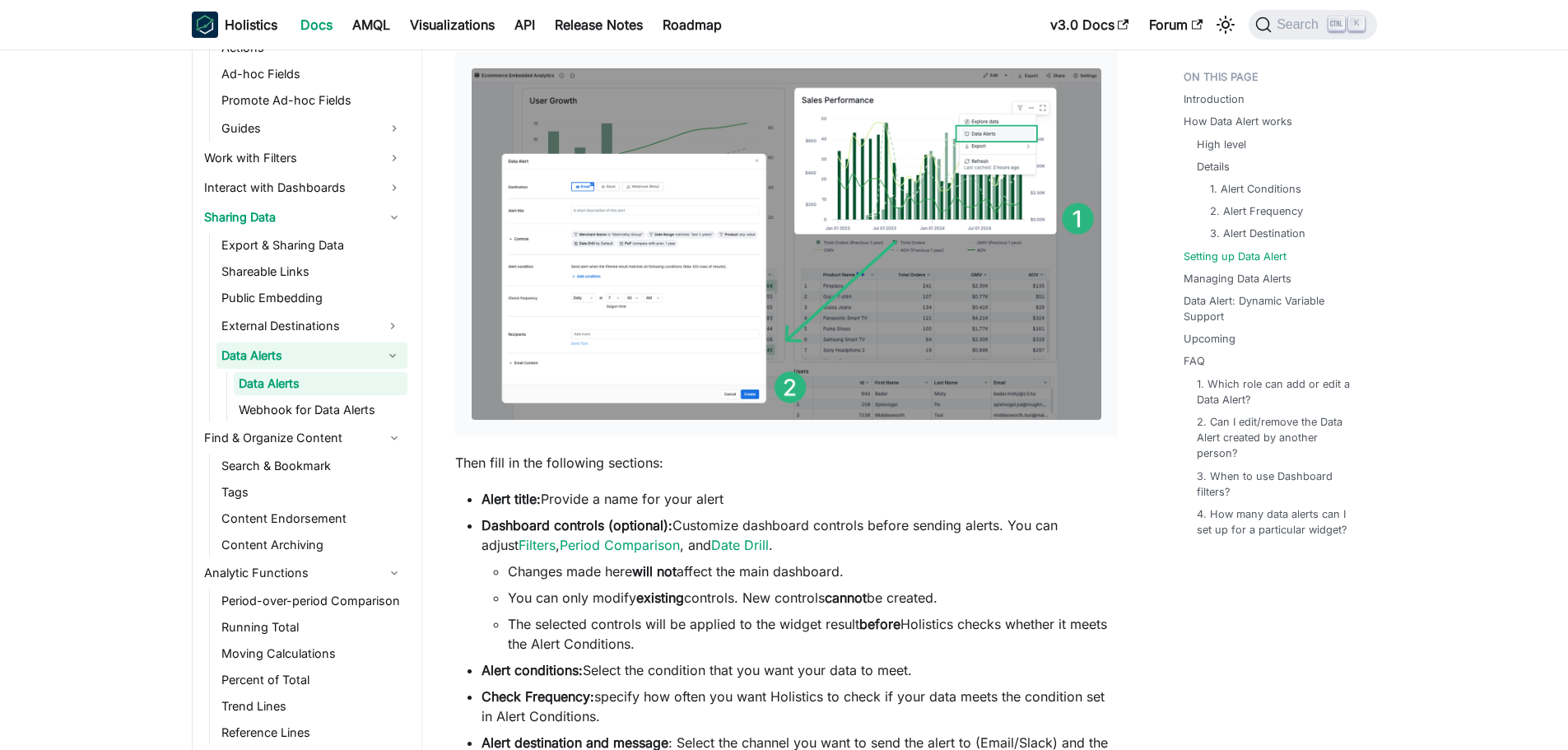
scroll to position [1893, 0]
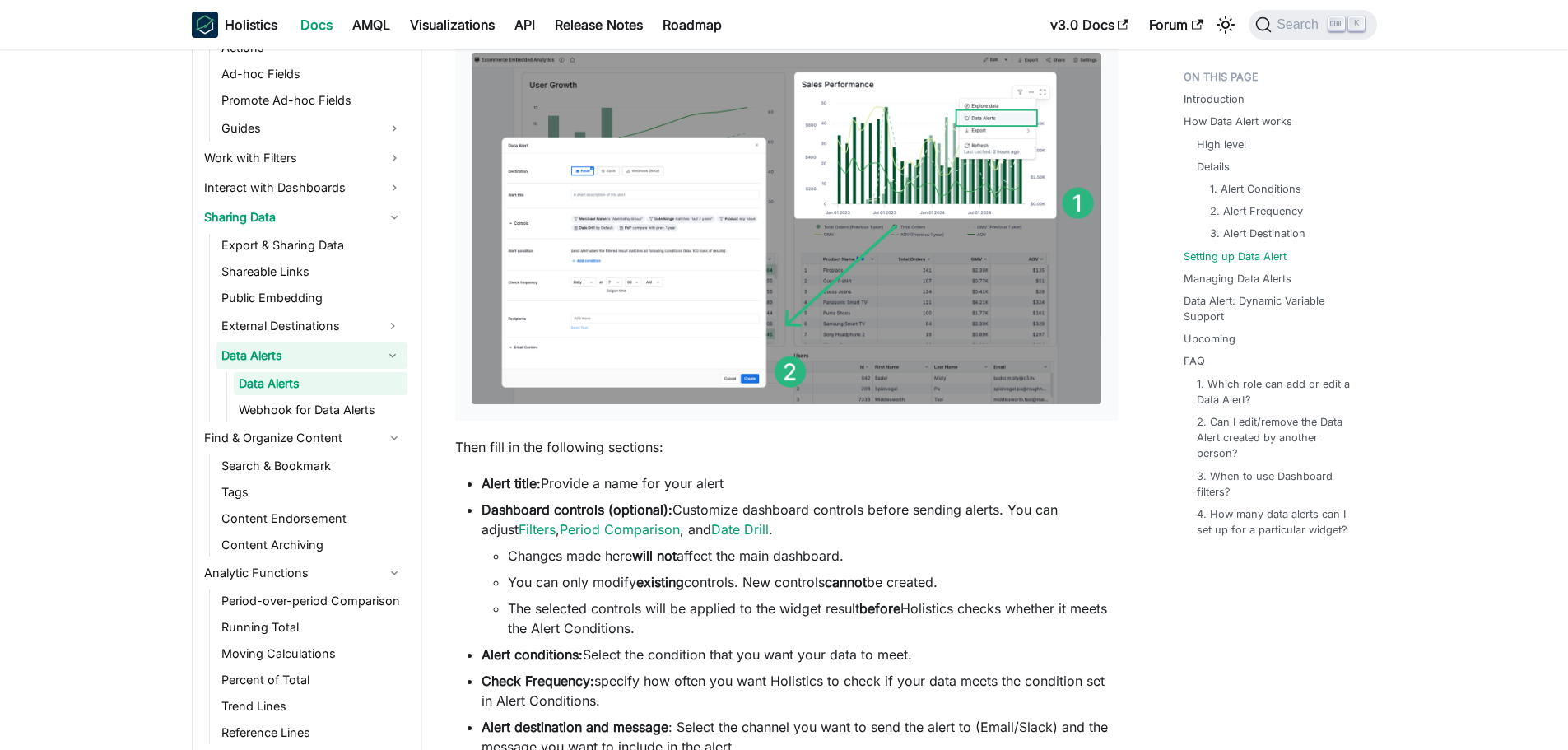
click at [819, 296] on img at bounding box center [787, 229] width 630 height 352
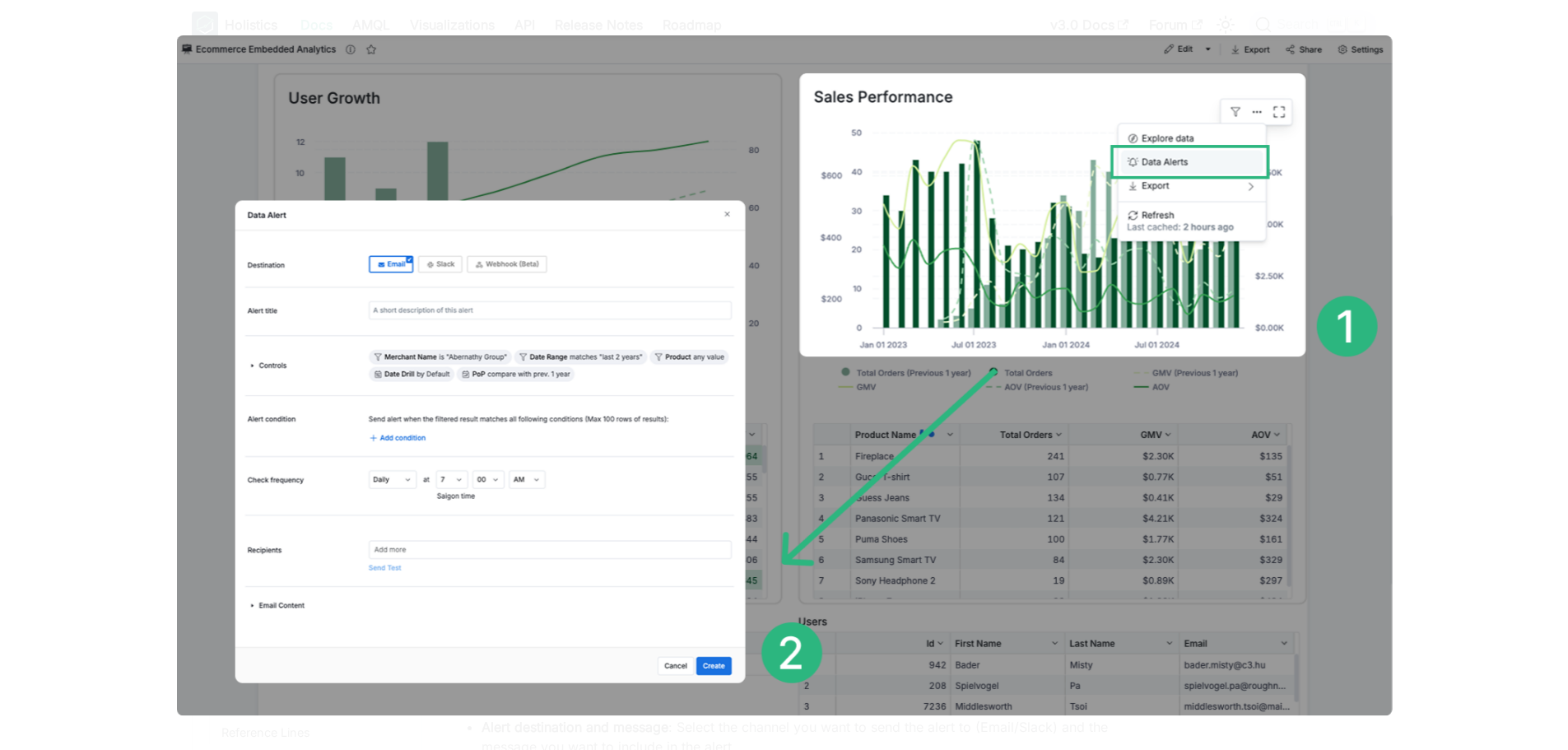
click at [957, 444] on img at bounding box center [783, 375] width 1216 height 679
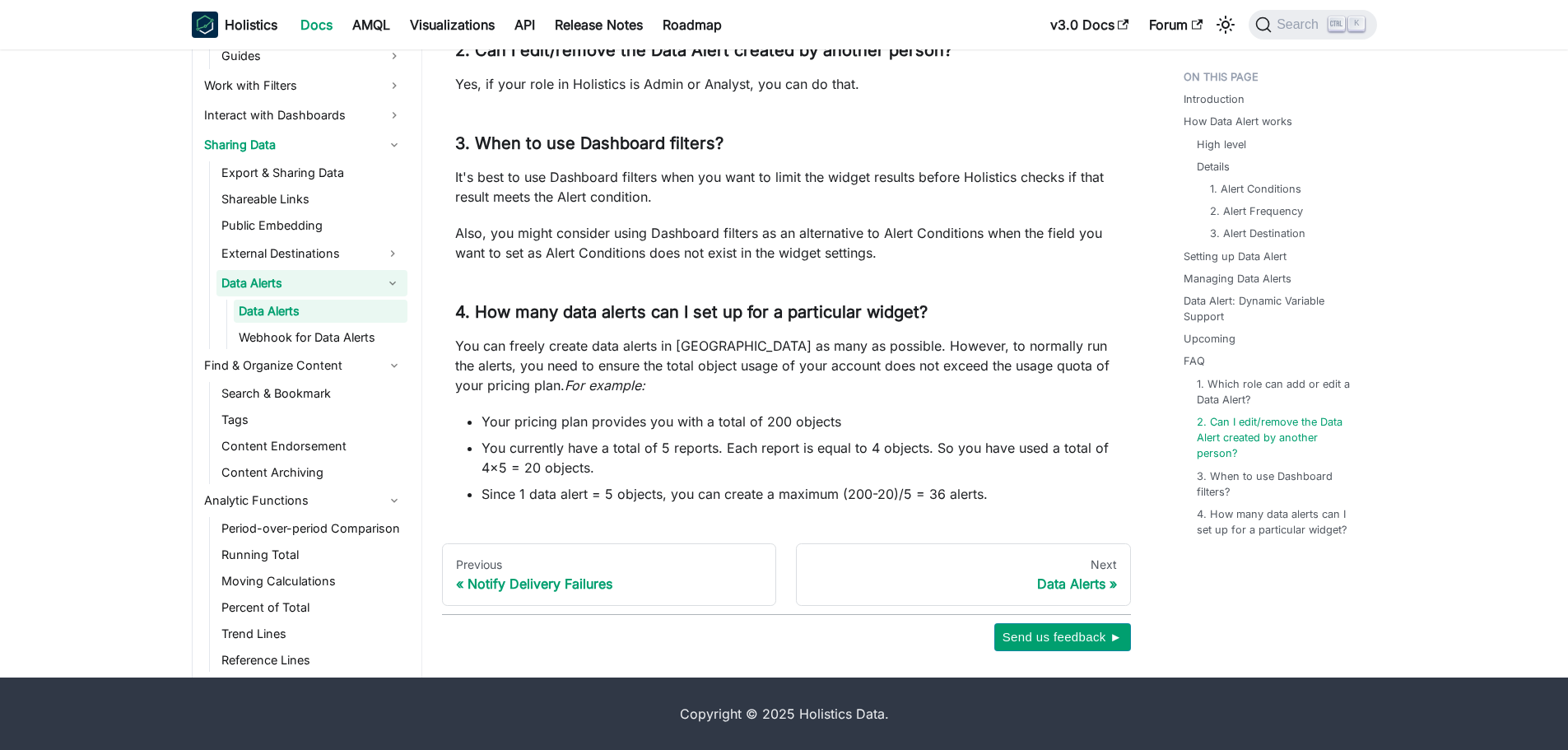
scroll to position [4652, 0]
drag, startPoint x: 506, startPoint y: 422, endPoint x: 773, endPoint y: 428, distance: 267.1
click at [772, 428] on li "Your pricing plan provides you with a total of 200 objects" at bounding box center [799, 421] width 636 height 19
click at [334, 338] on link "Webhook for Data Alerts" at bounding box center [321, 338] width 174 height 23
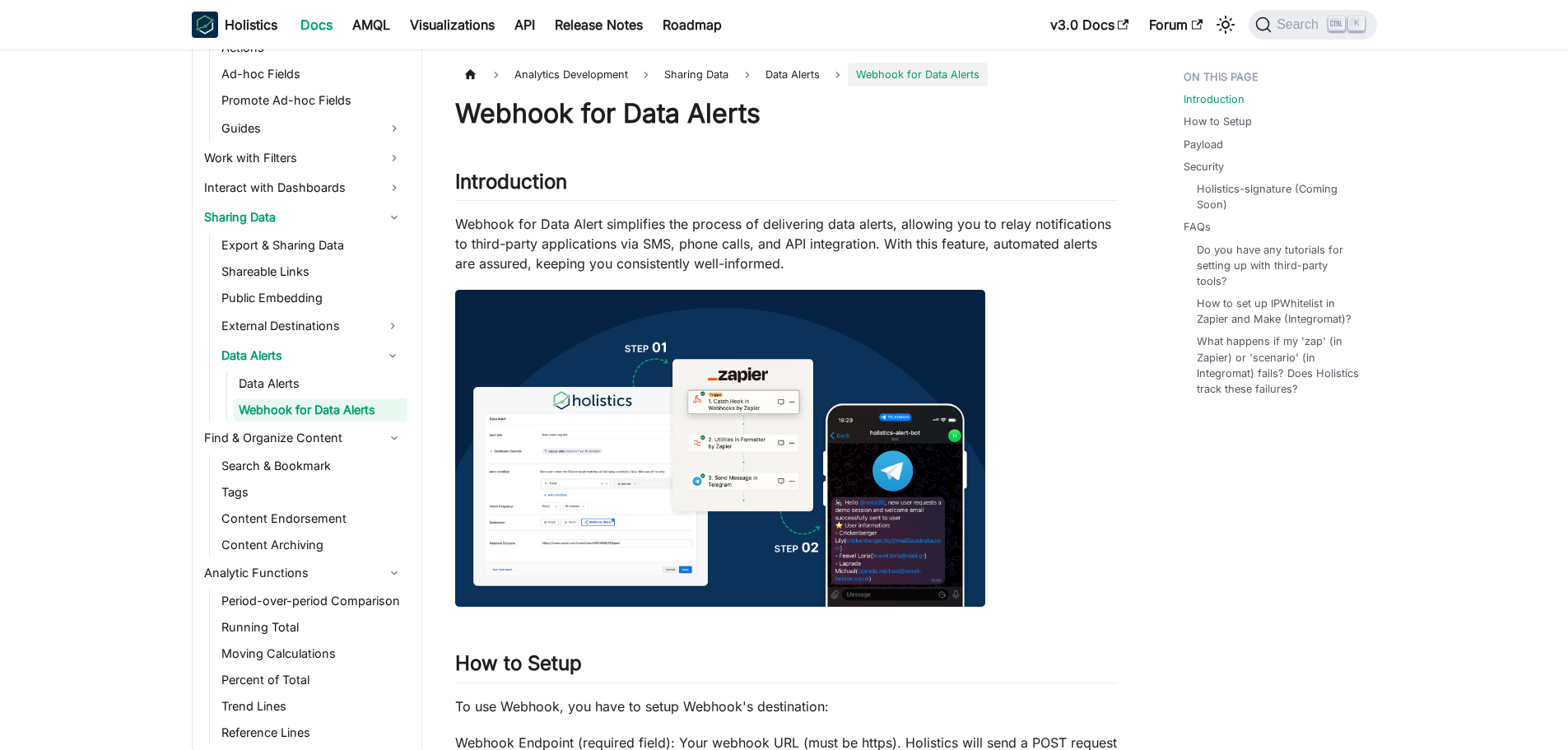
click at [723, 331] on img at bounding box center [719, 448] width 530 height 317
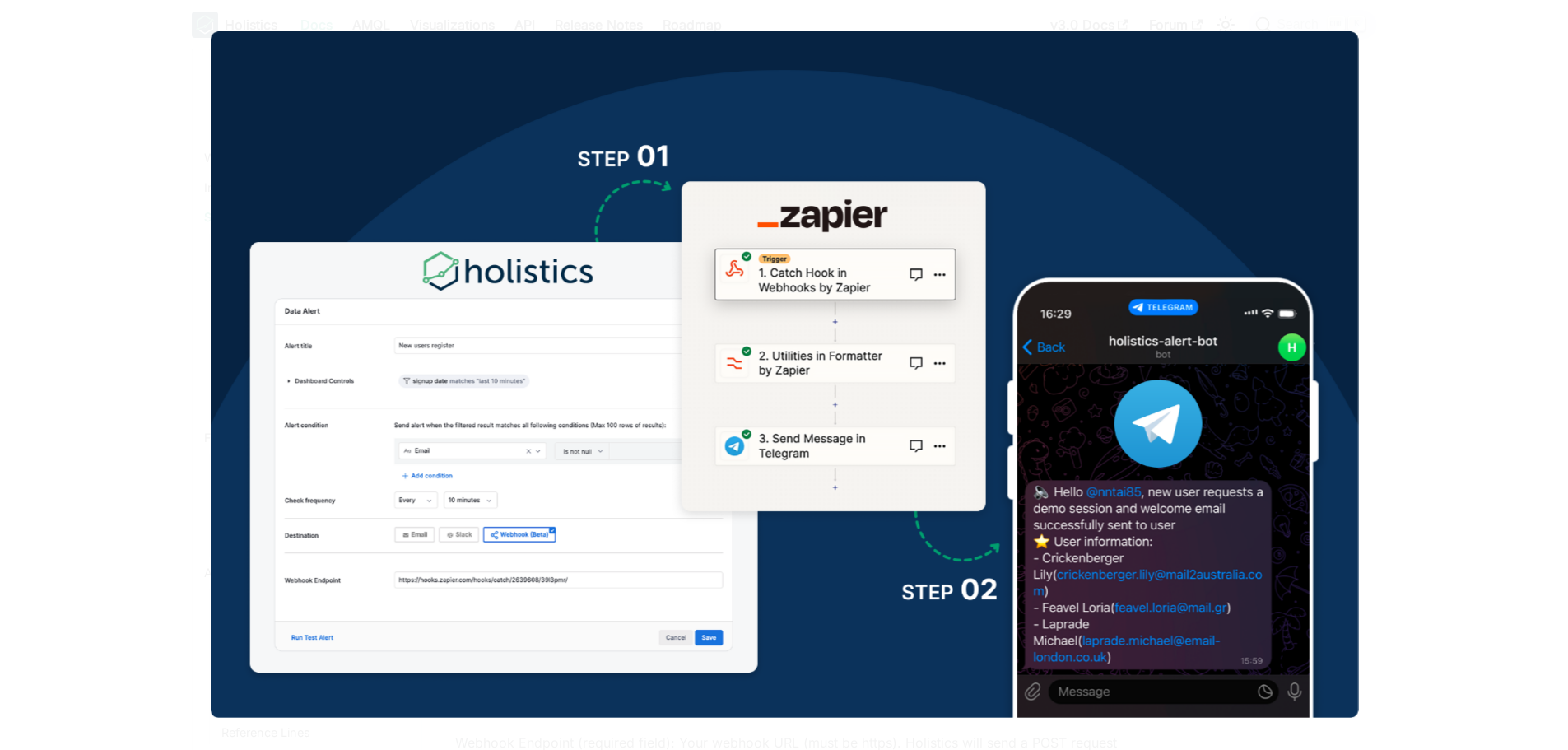
click at [1470, 279] on div at bounding box center [784, 375] width 1568 height 750
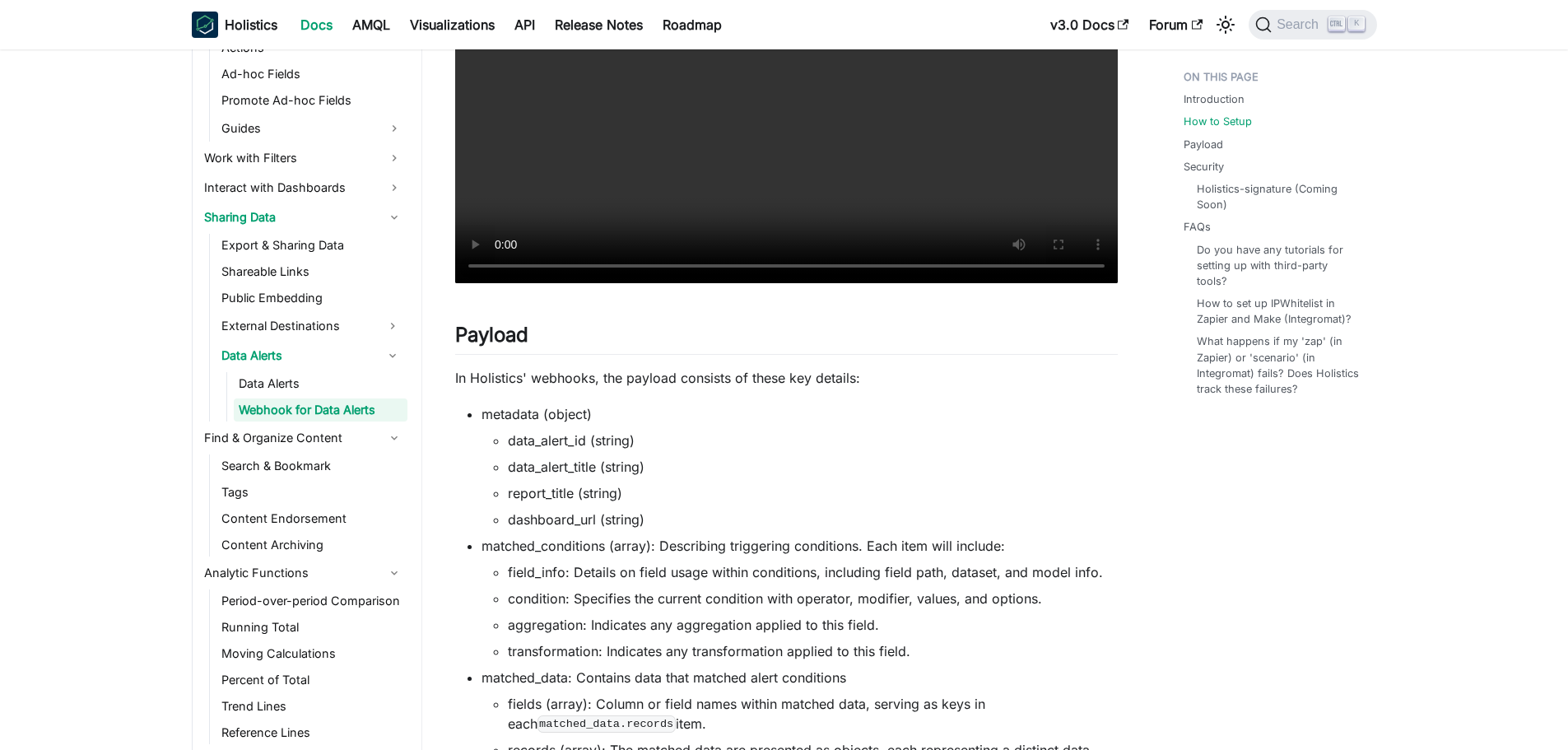
scroll to position [905, 0]
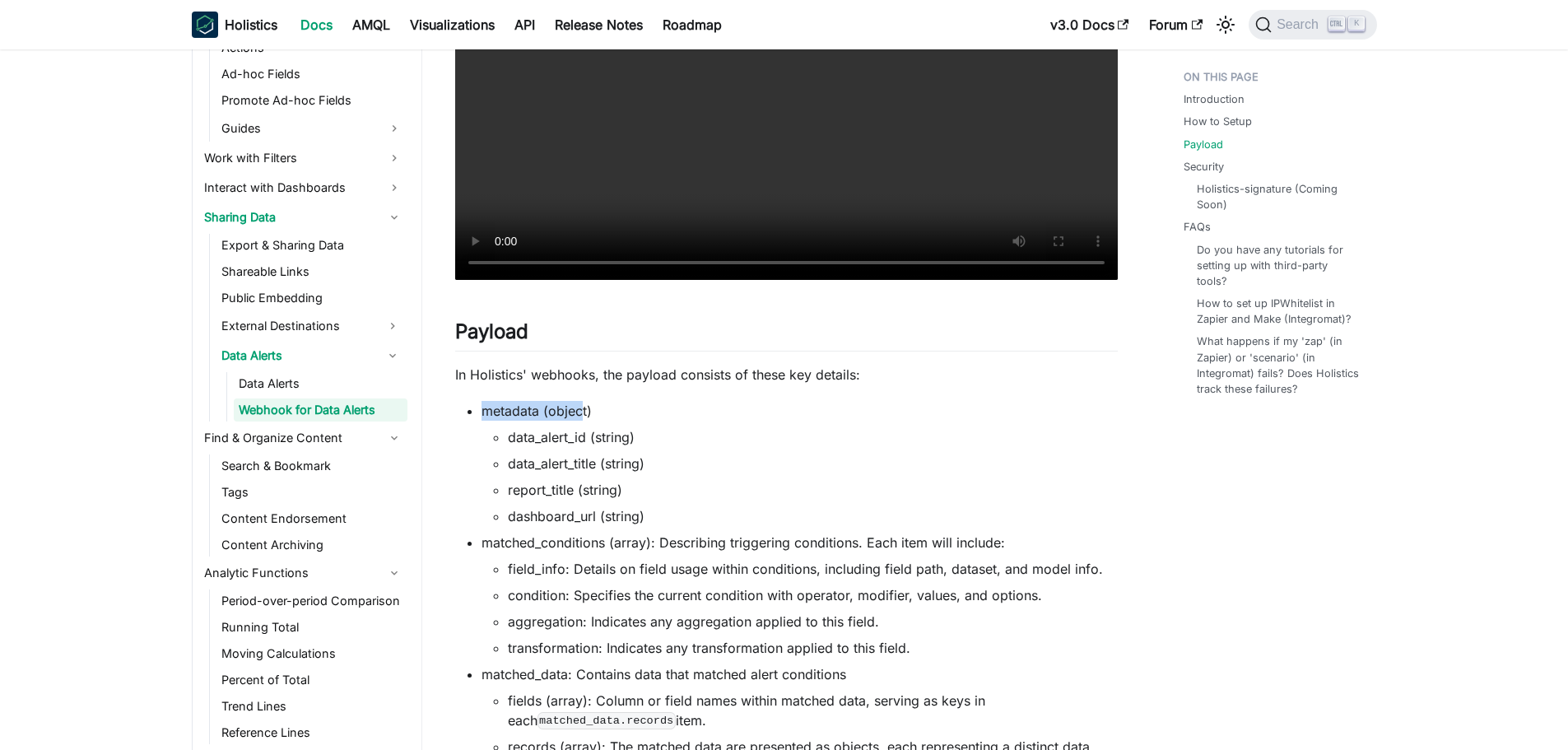
drag, startPoint x: 480, startPoint y: 410, endPoint x: 583, endPoint y: 403, distance: 103.2
click at [583, 403] on ul "metadata (object) data_alert_id (string) data_alert_title (string) report_title…" at bounding box center [786, 588] width 662 height 375
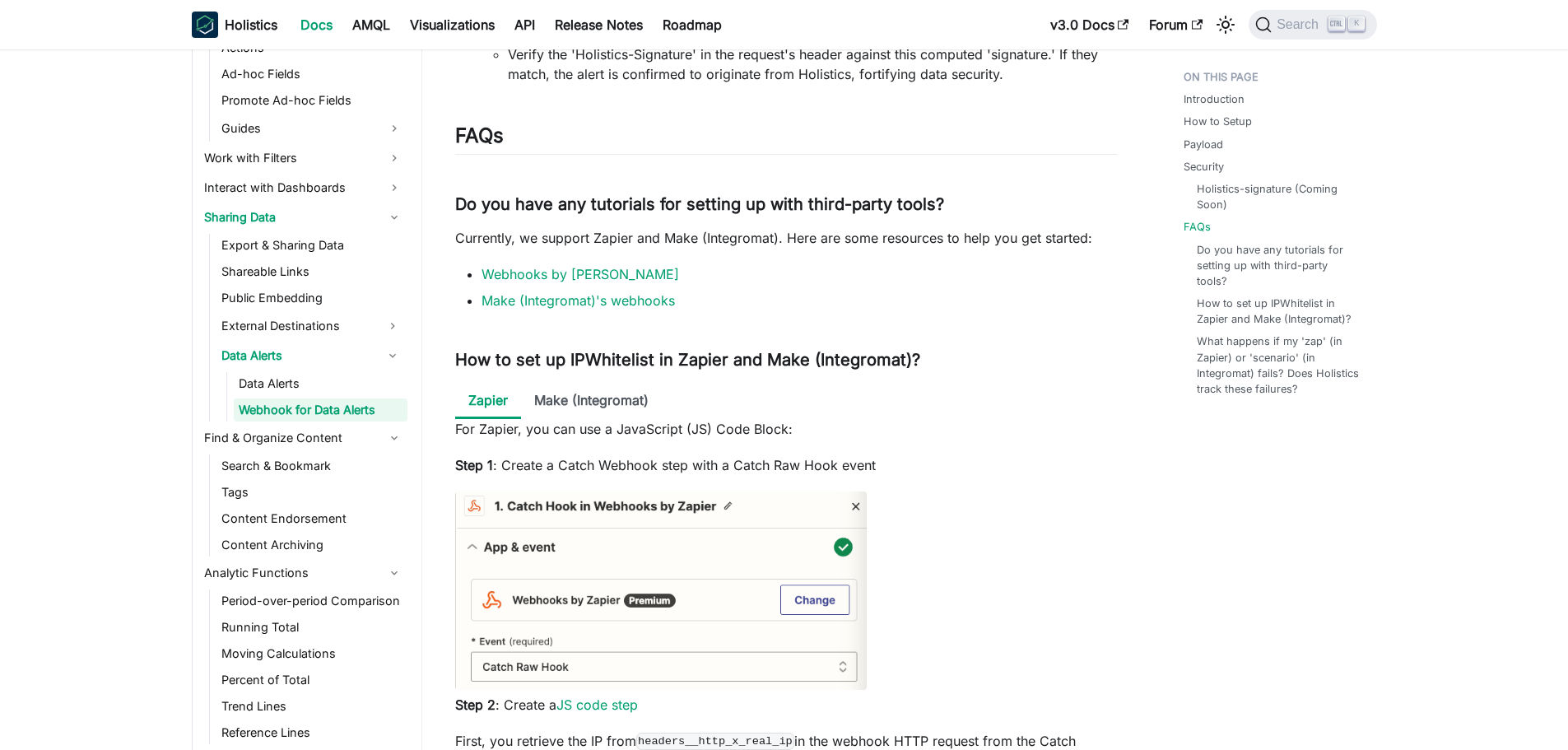
scroll to position [2880, 0]
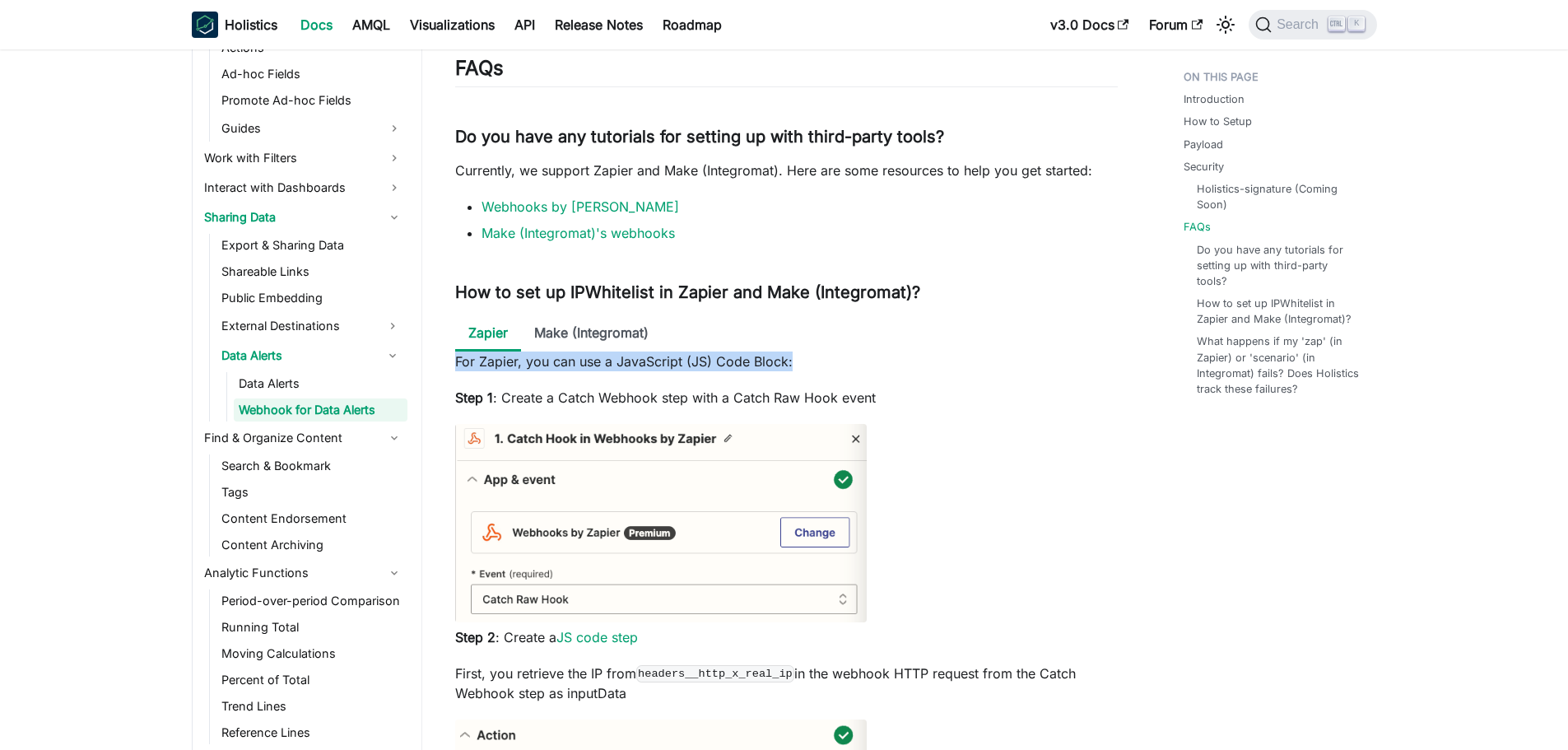
drag, startPoint x: 455, startPoint y: 361, endPoint x: 794, endPoint y: 367, distance: 339.1
click at [794, 367] on p "For Zapier, you can use a JavaScript (JS) Code Block:" at bounding box center [786, 361] width 662 height 19
click at [566, 341] on li "Make (Integromat)" at bounding box center [592, 333] width 141 height 36
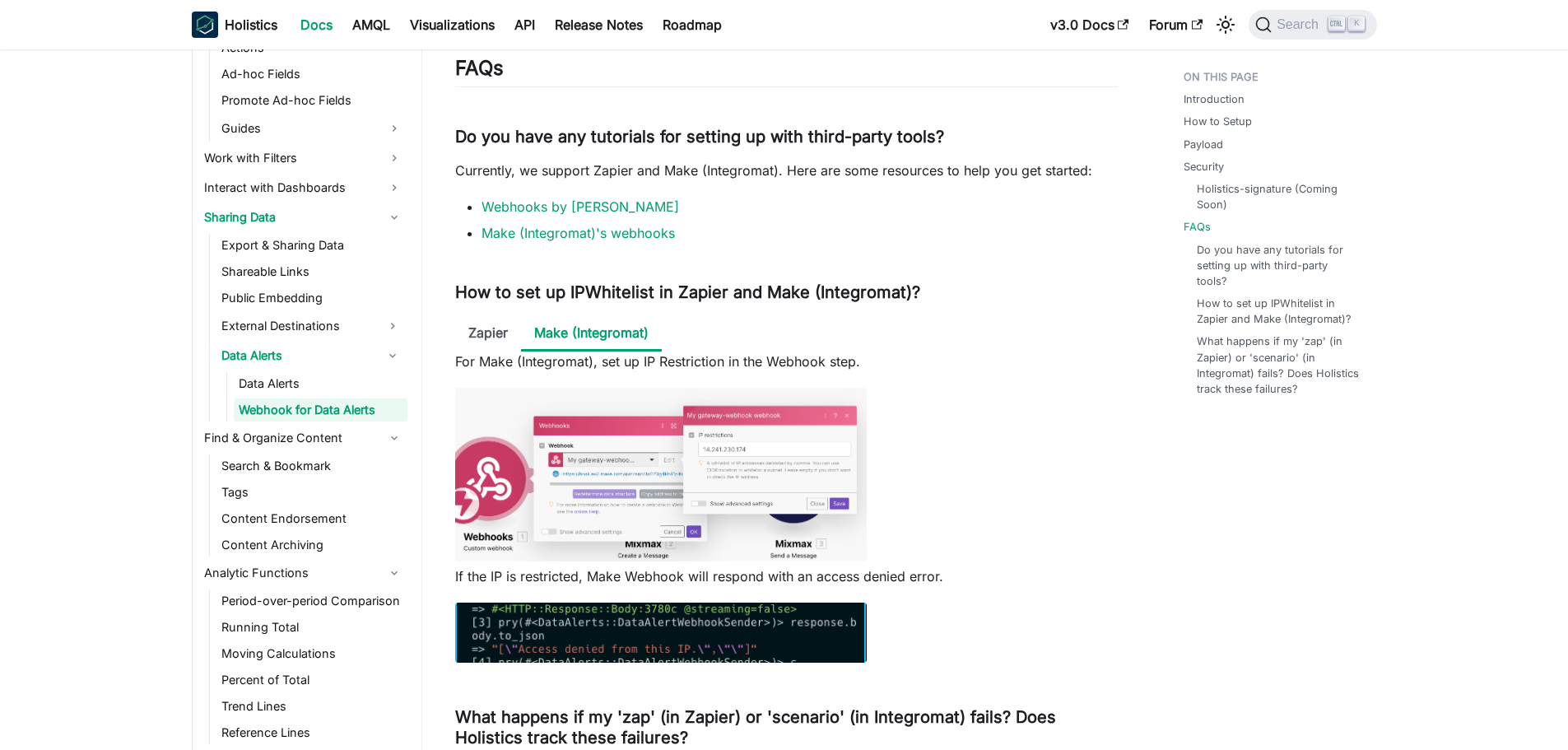
click at [658, 542] on img at bounding box center [660, 475] width 411 height 174
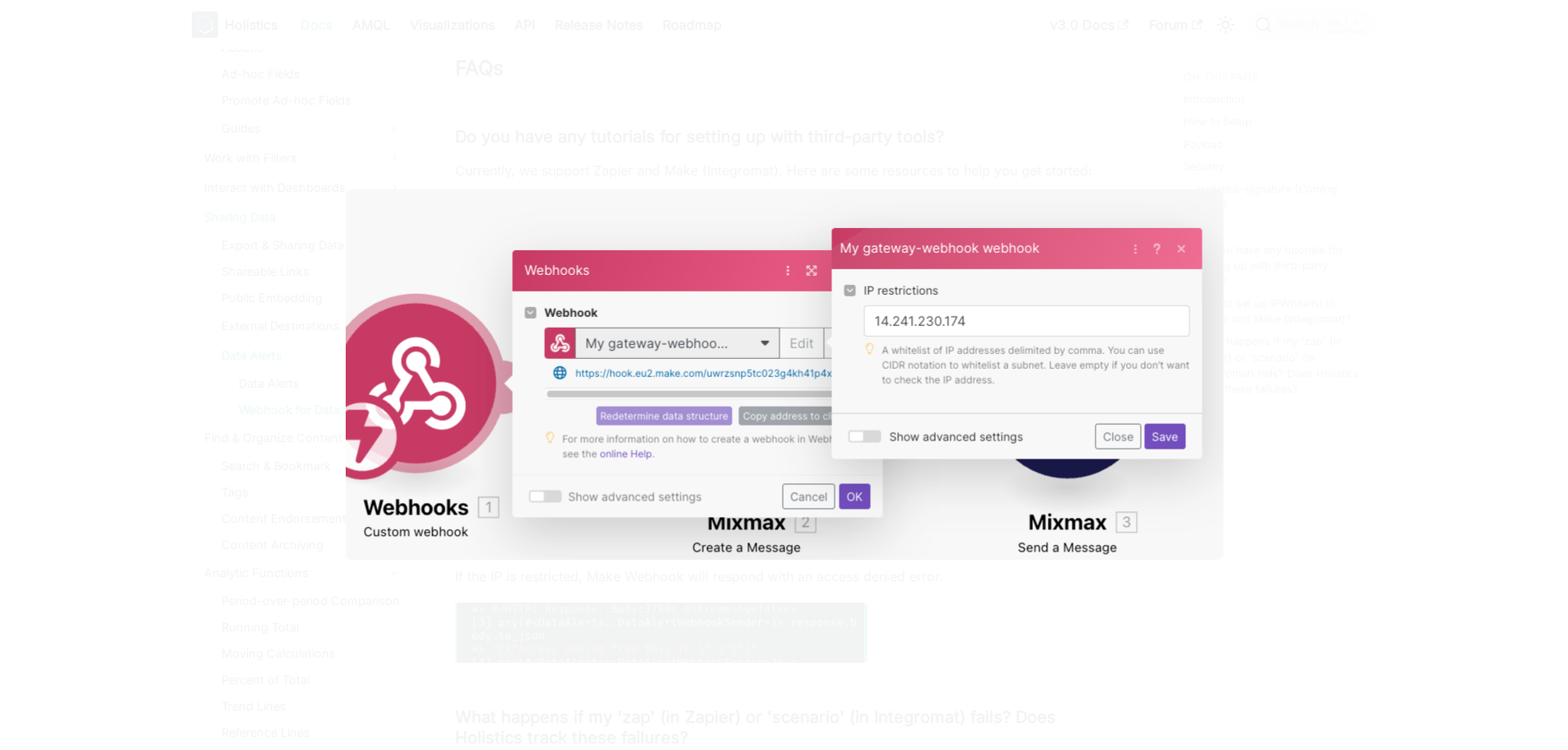
click at [1044, 636] on div at bounding box center [784, 375] width 1568 height 750
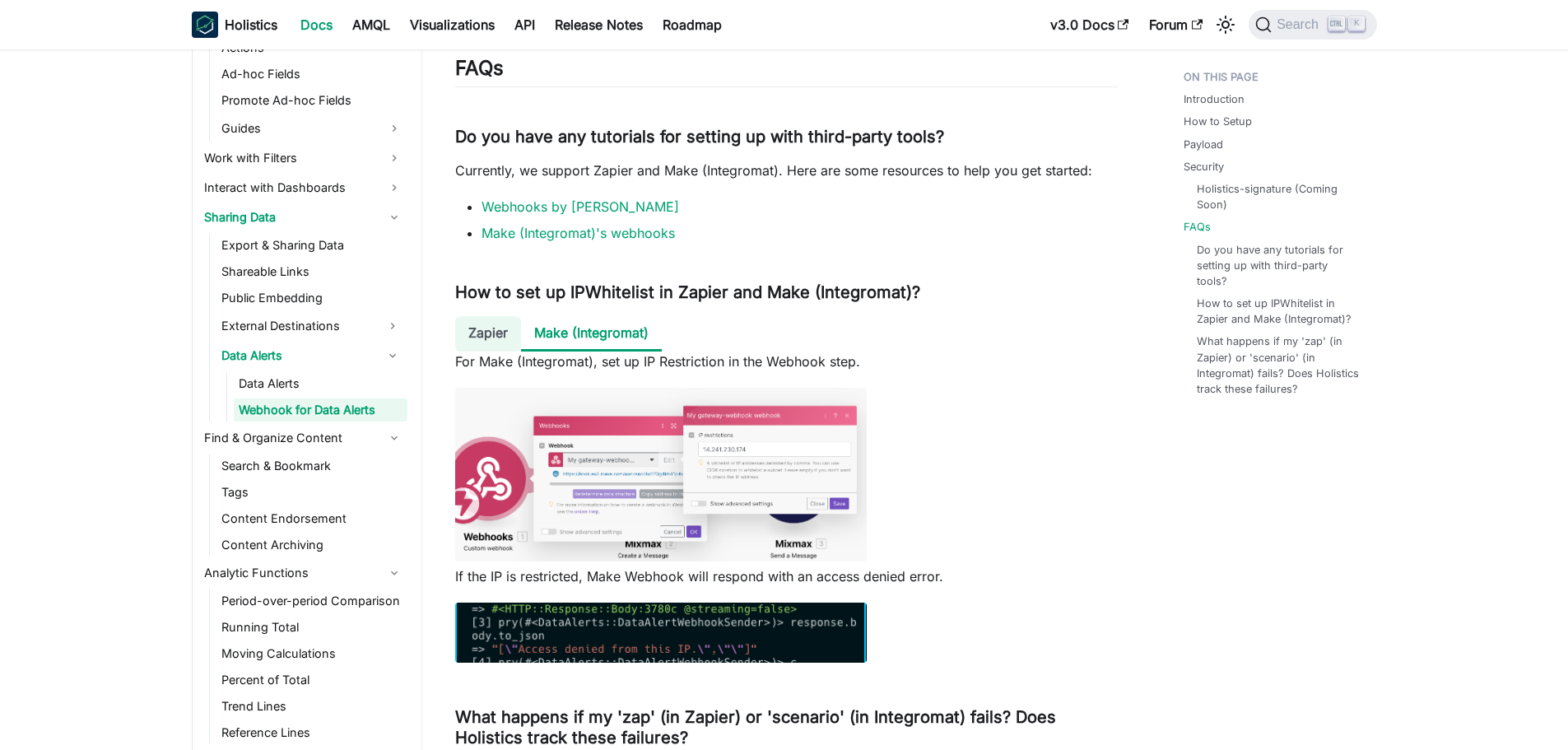
click at [489, 332] on li "Zapier" at bounding box center [488, 333] width 66 height 36
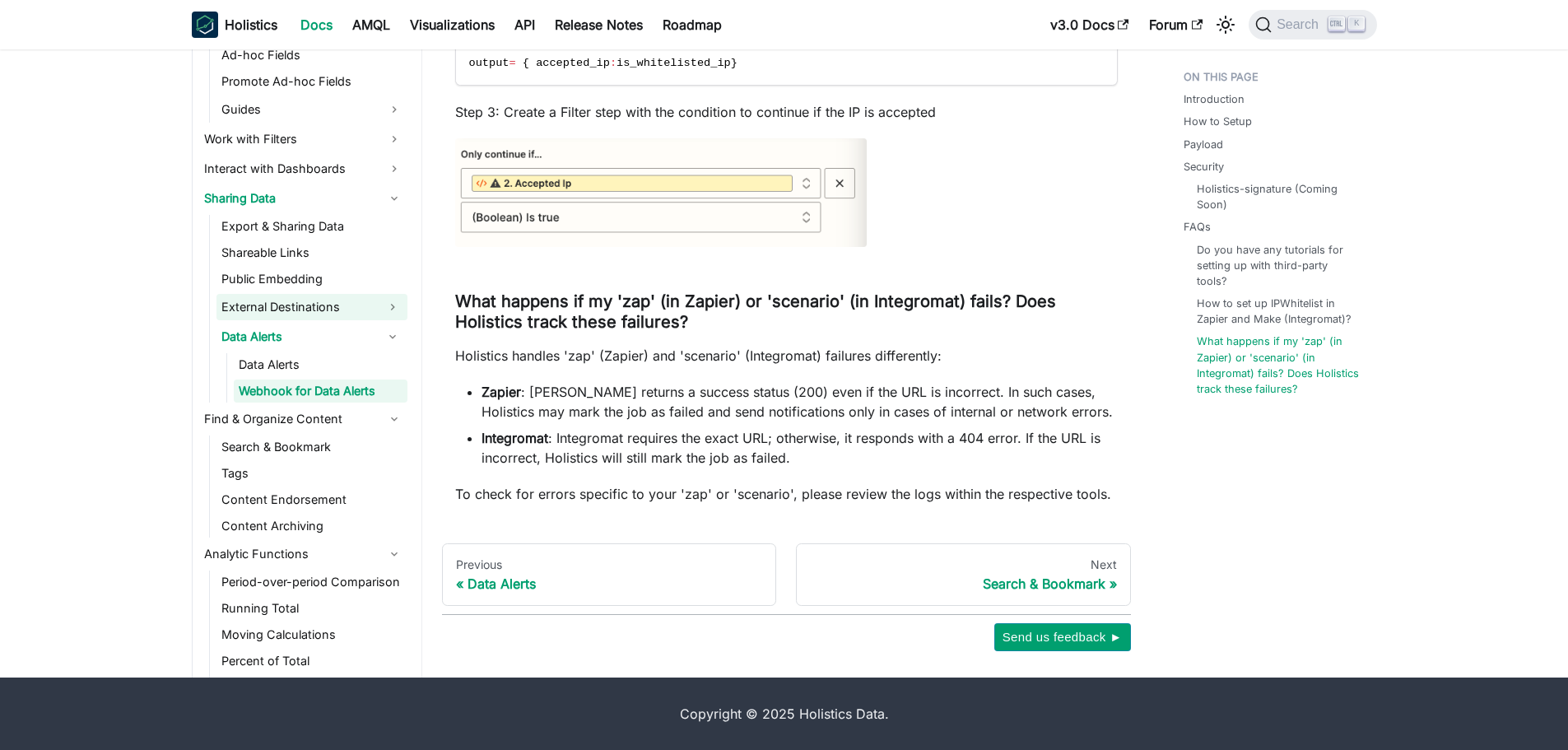
scroll to position [658, 0]
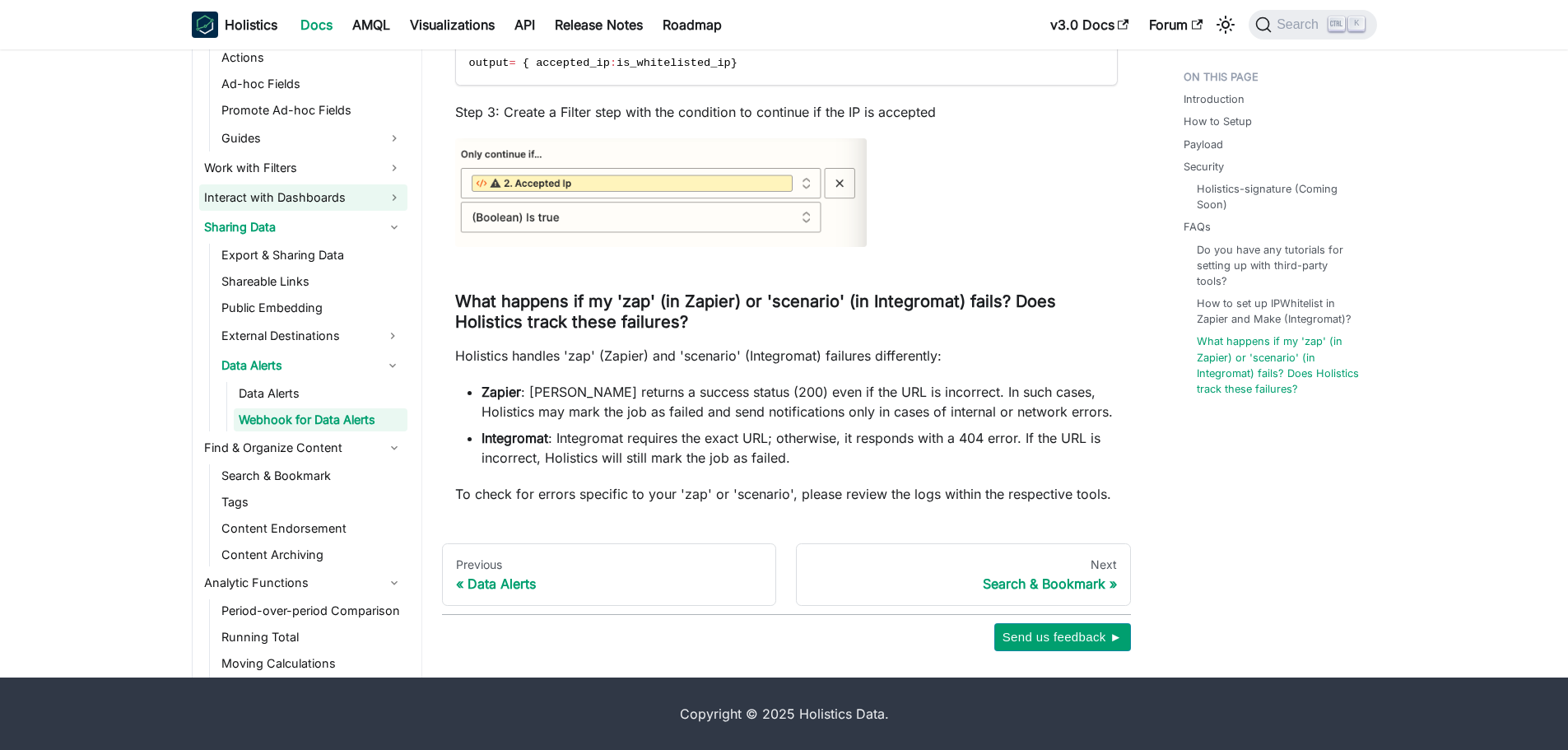
click at [325, 189] on link "Interact with Dashboards" at bounding box center [303, 197] width 209 height 26
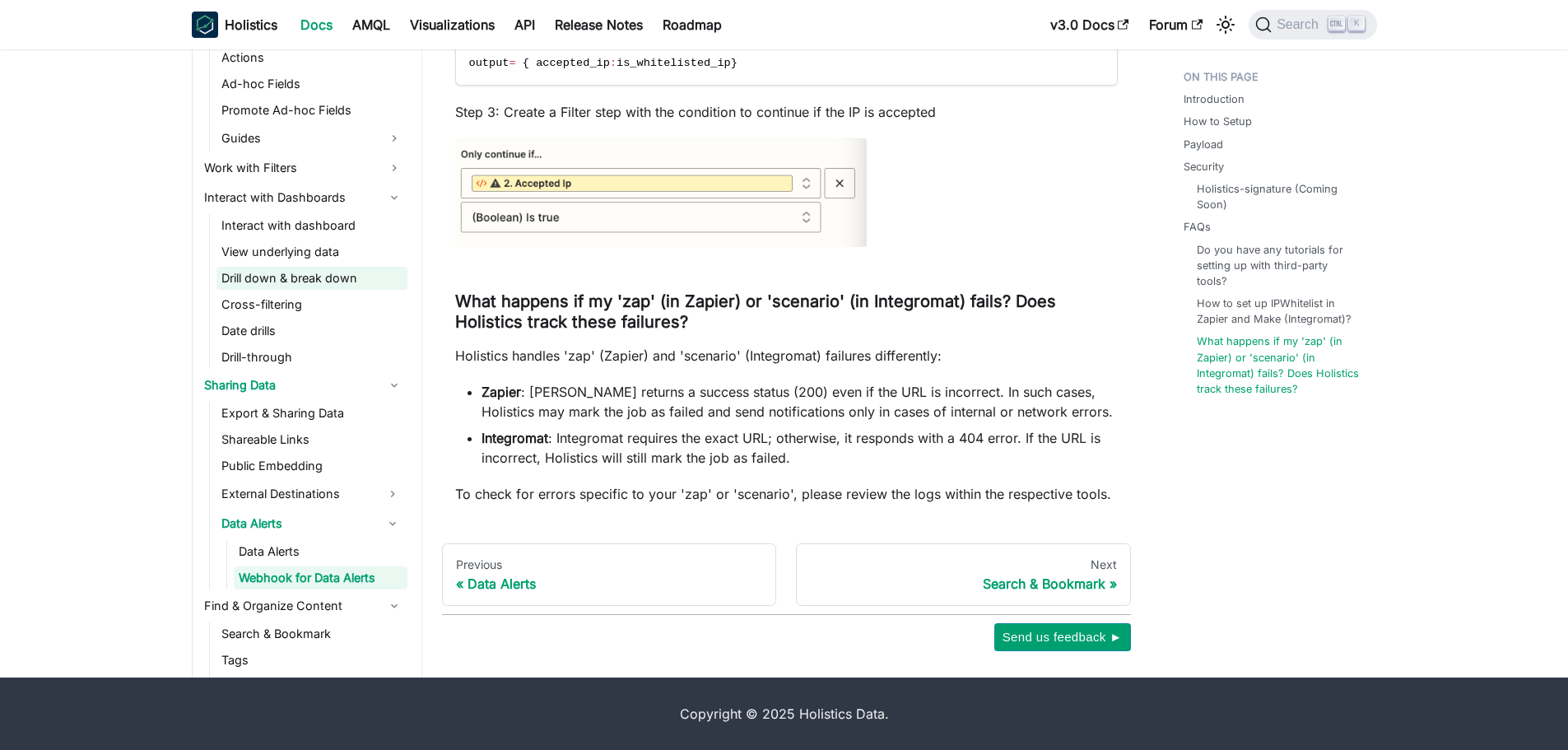
scroll to position [576, 0]
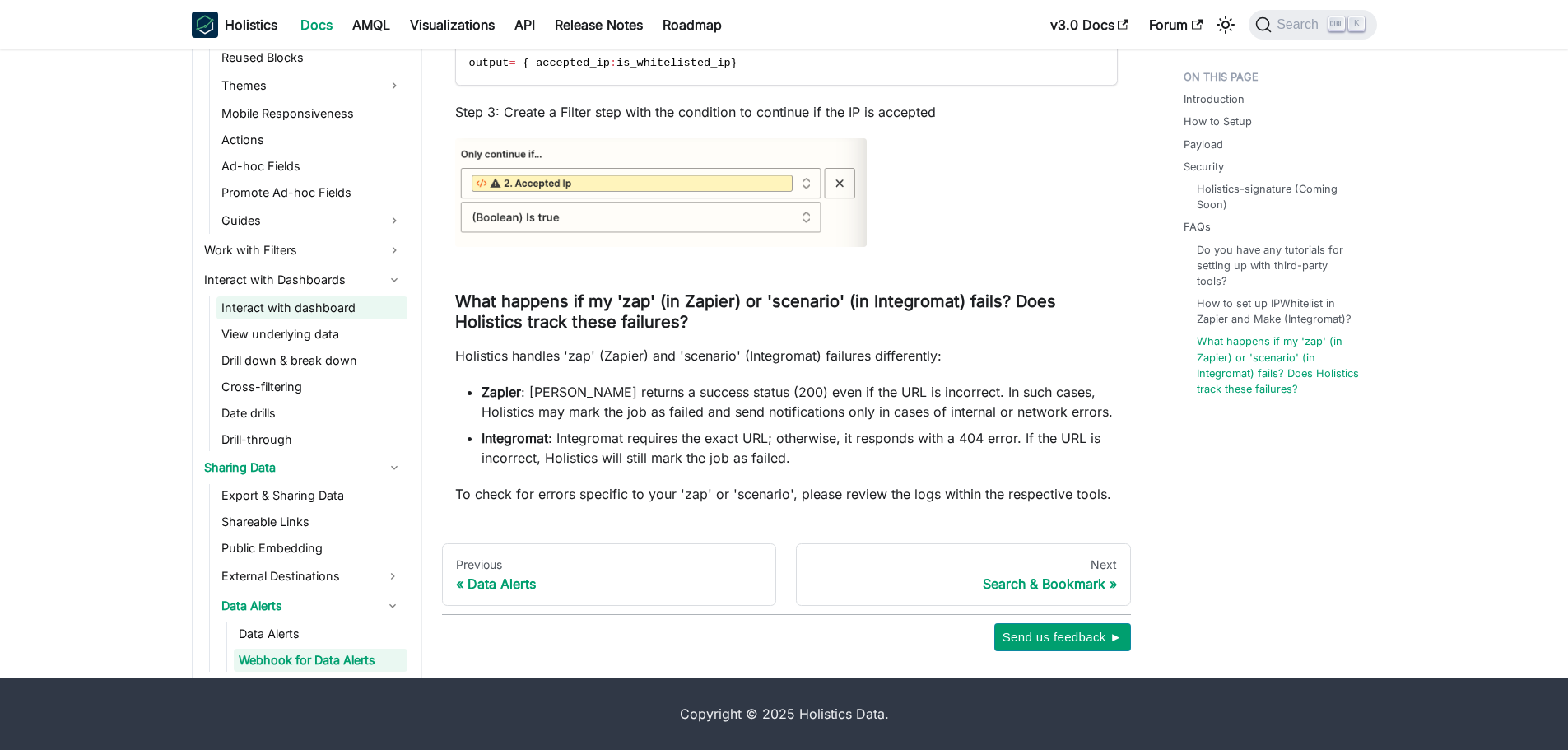
click at [286, 296] on link "Interact with dashboard" at bounding box center [312, 308] width 191 height 23
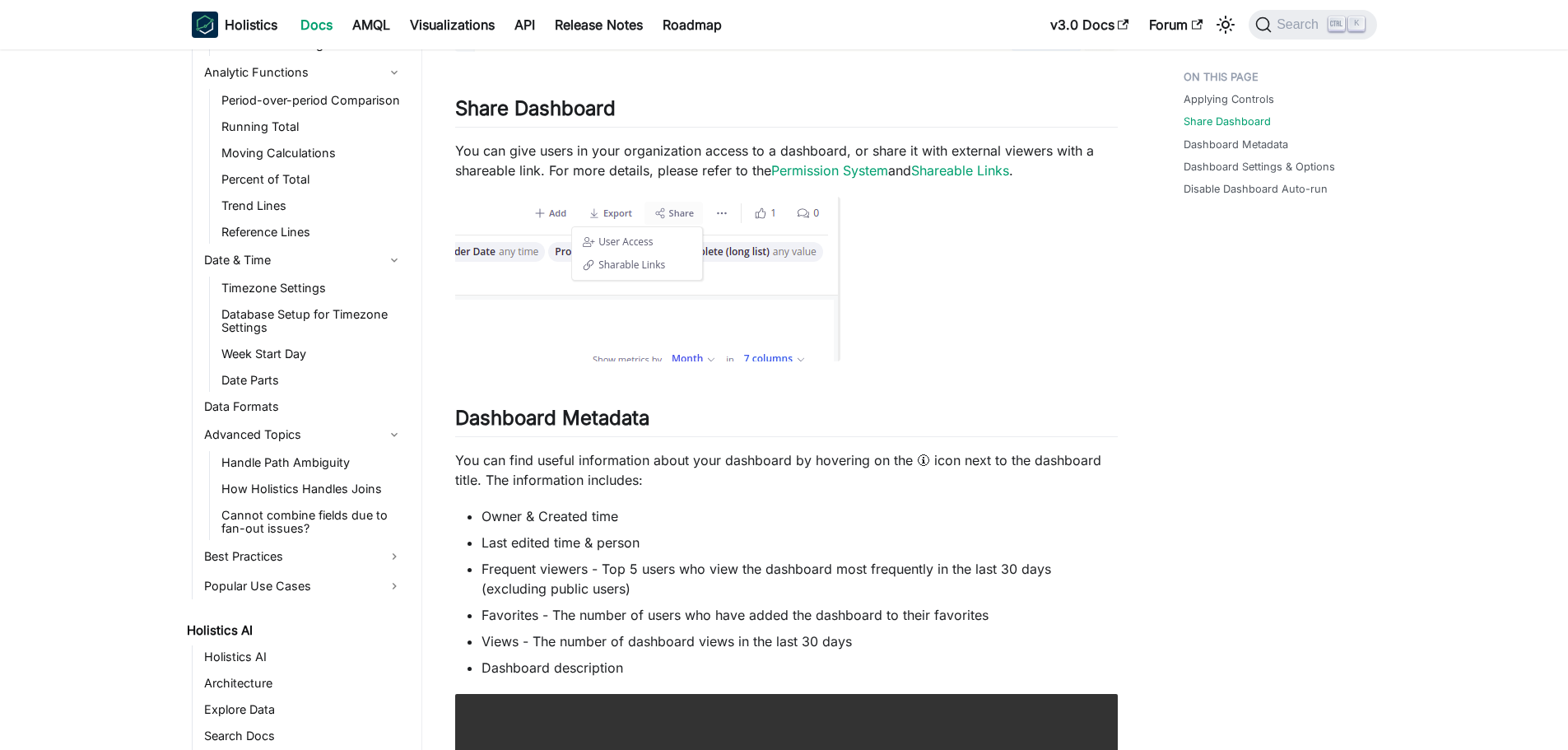
scroll to position [1069, 0]
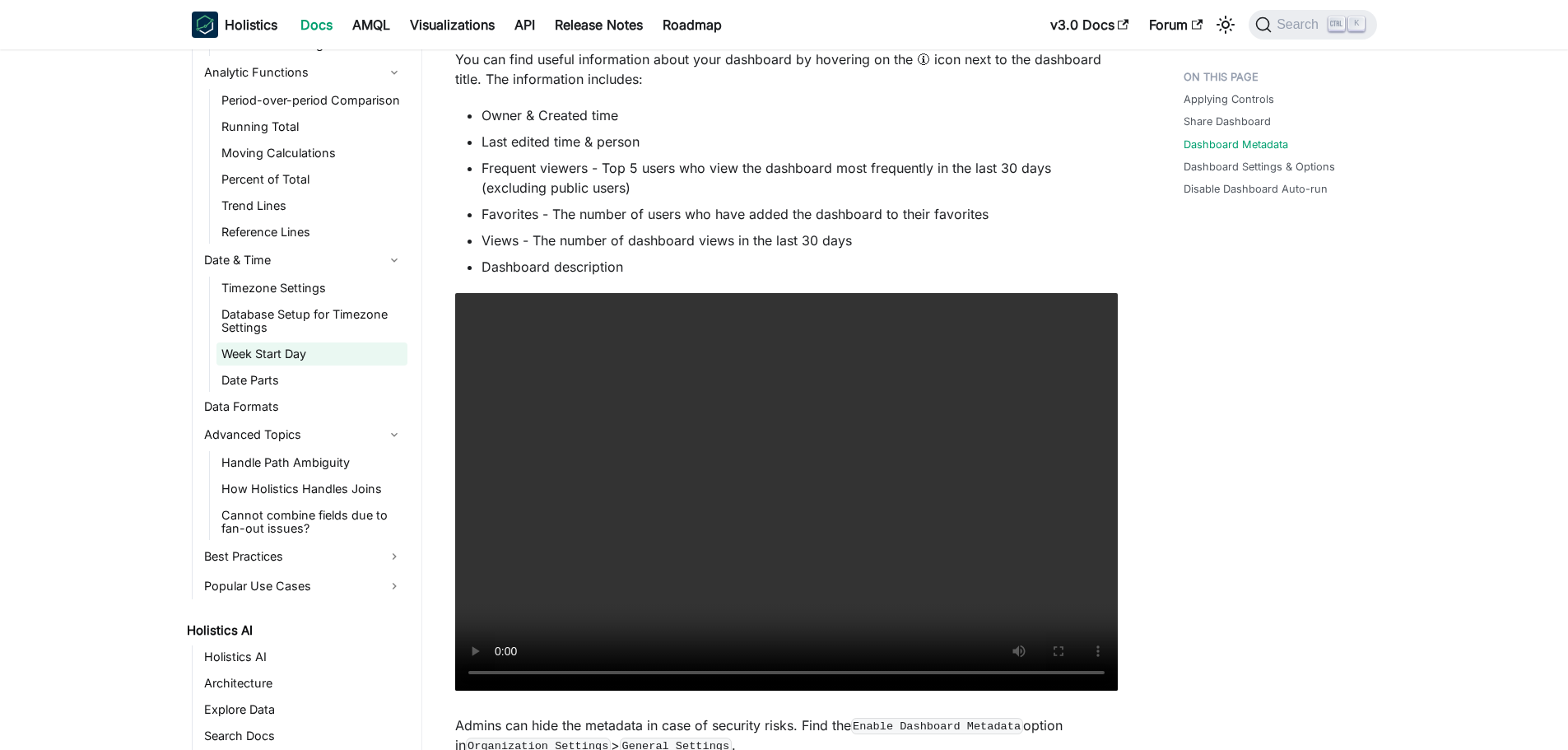
click at [345, 360] on link "Week Start Day" at bounding box center [312, 354] width 191 height 23
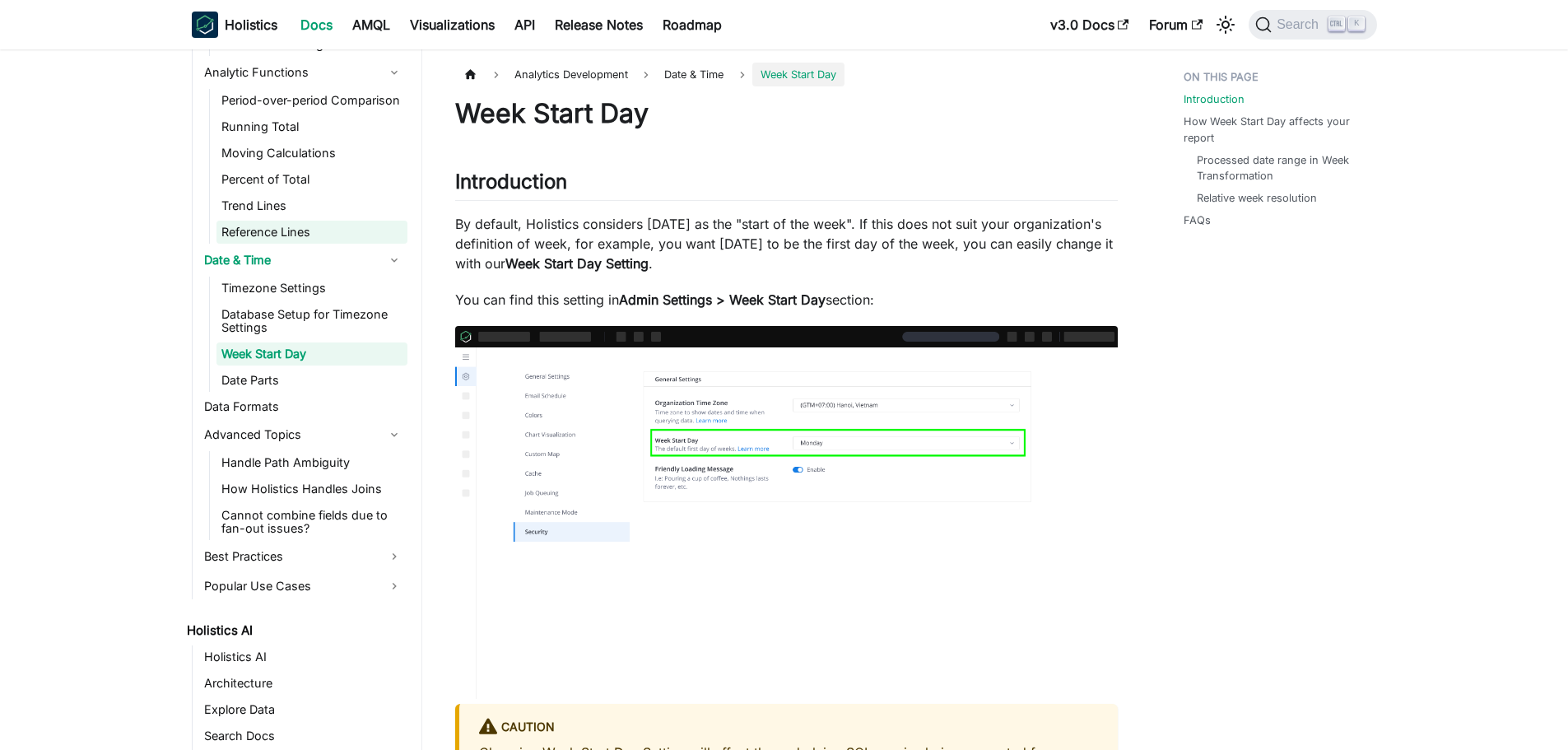
click at [262, 240] on link "Reference Lines" at bounding box center [312, 232] width 191 height 23
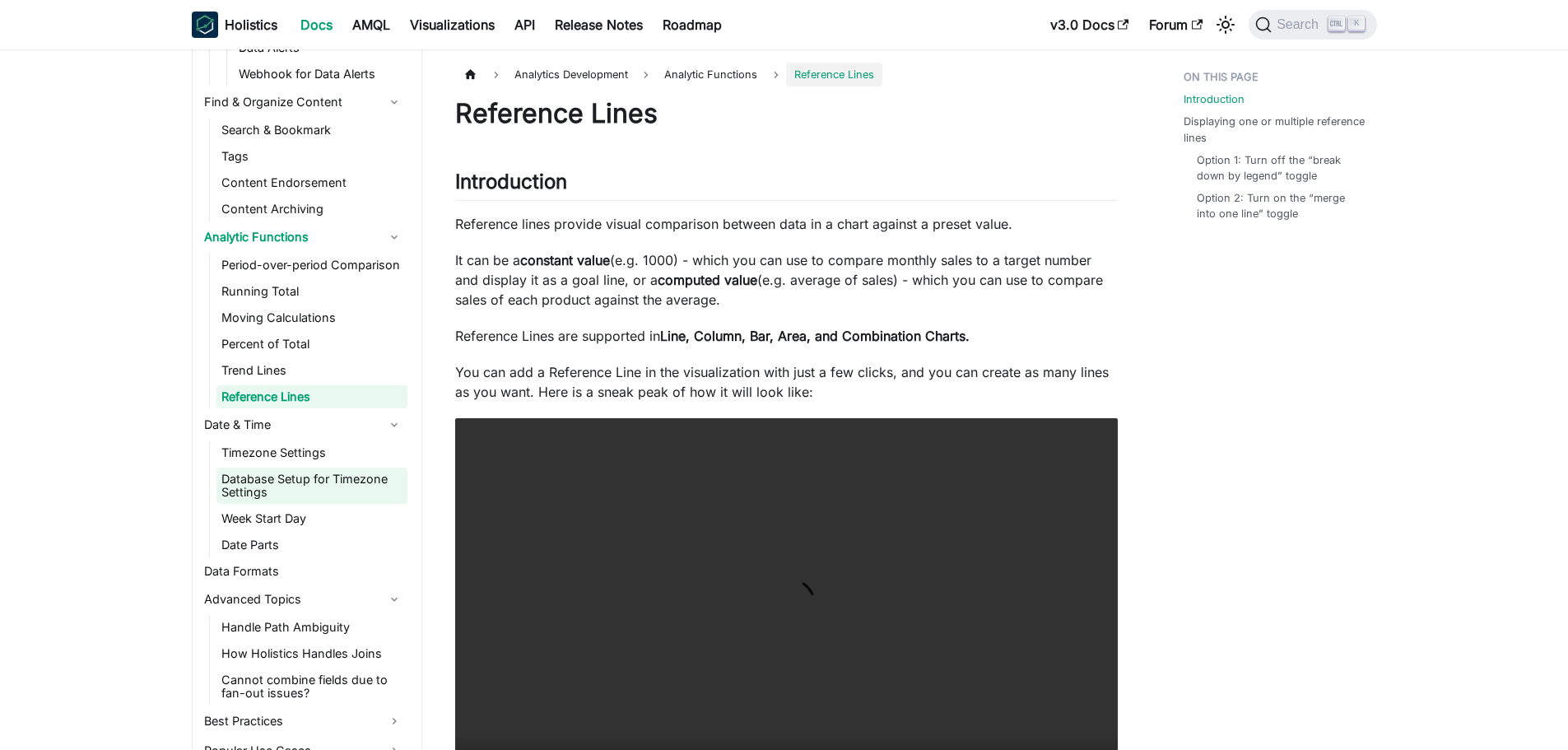
scroll to position [1153, 0]
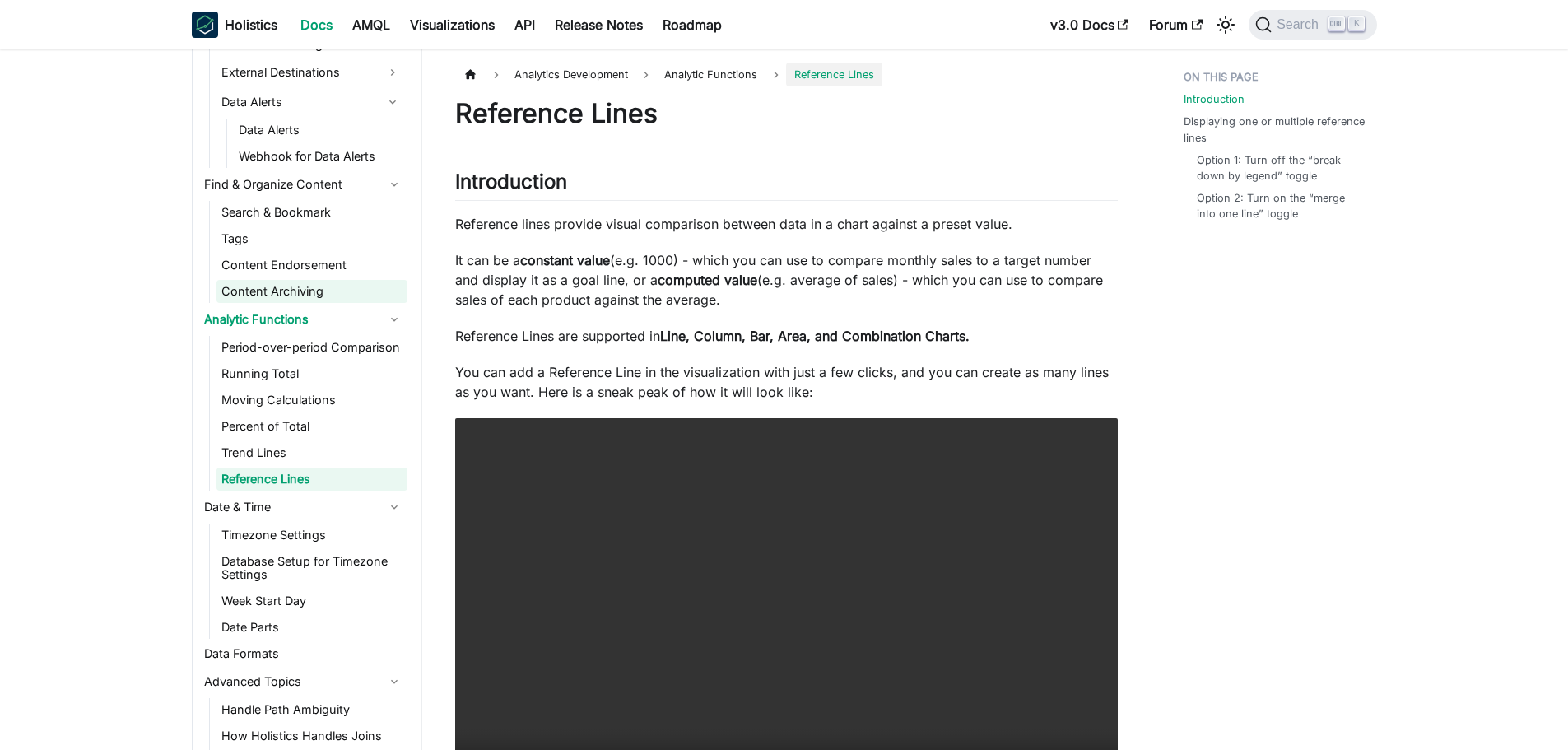
click at [284, 291] on link "Content Archiving" at bounding box center [312, 292] width 191 height 23
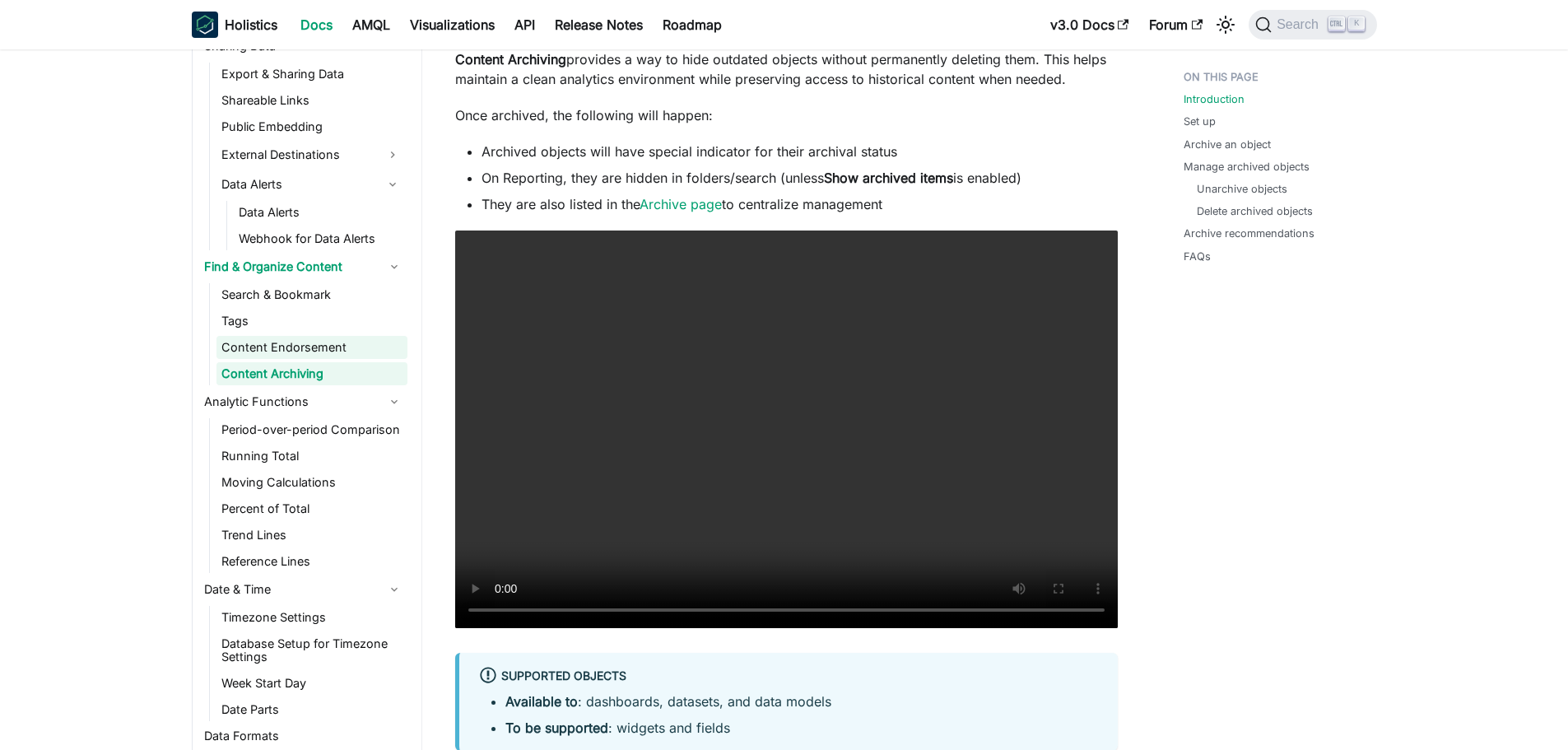
scroll to position [987, 0]
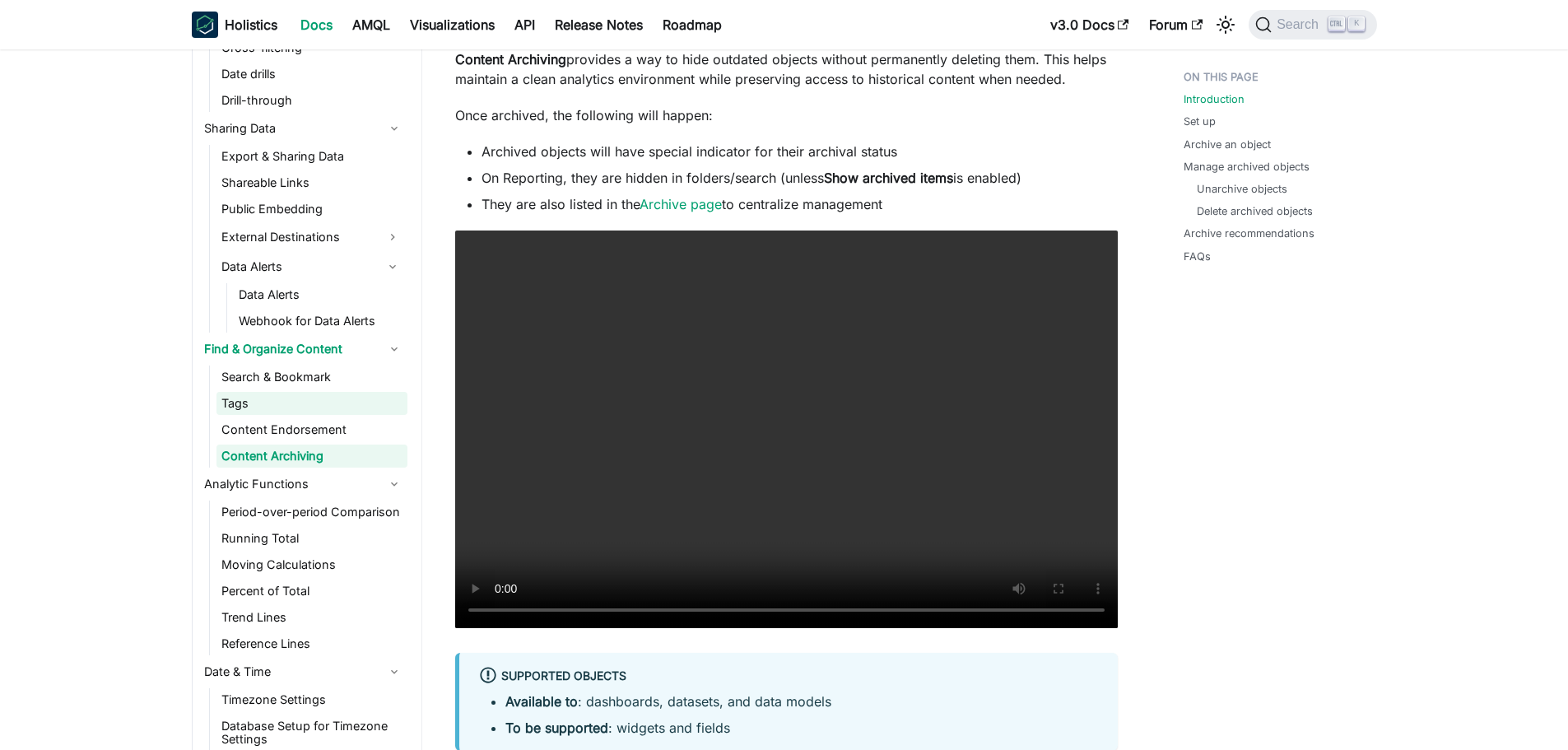
click at [247, 405] on link "Tags" at bounding box center [312, 403] width 191 height 23
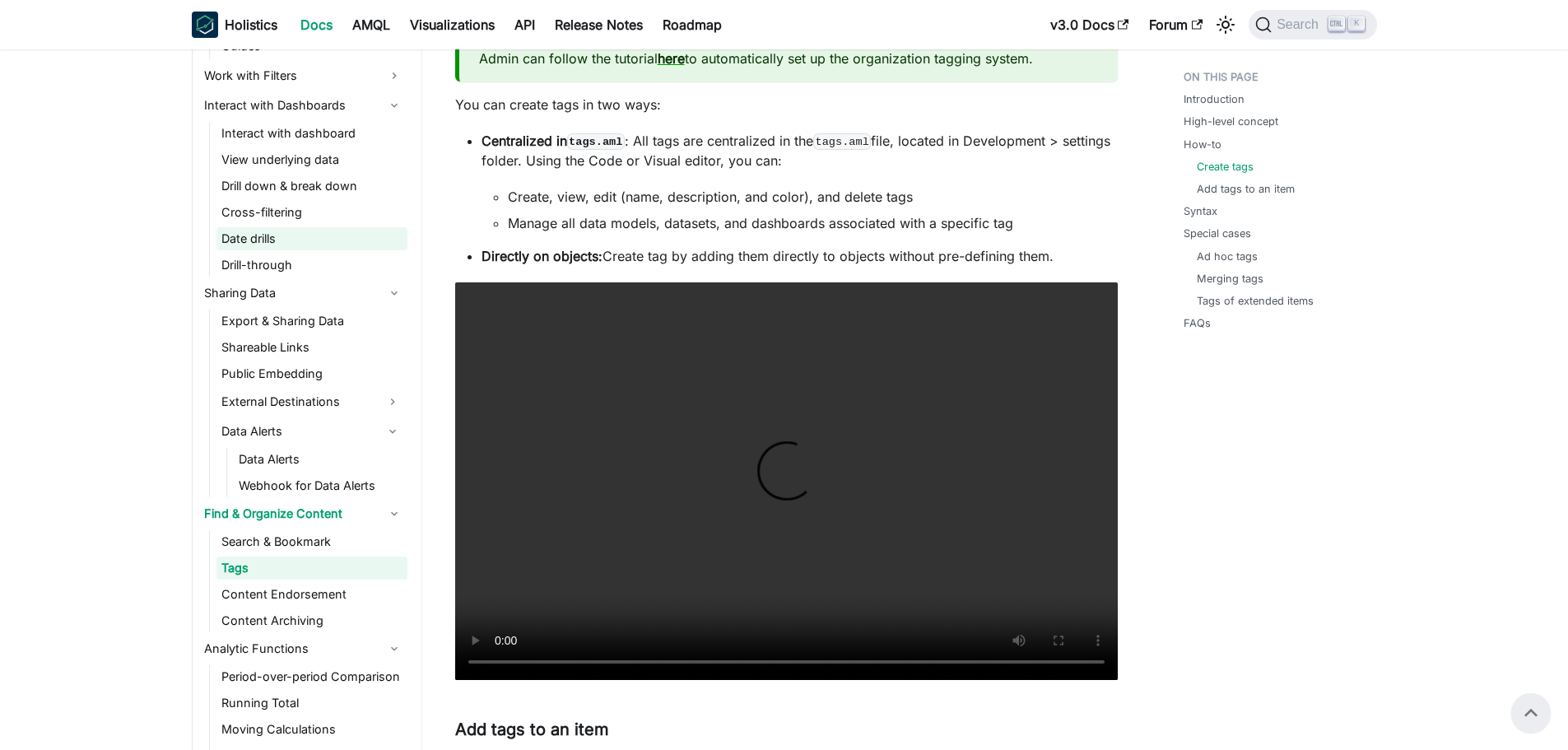
scroll to position [740, 0]
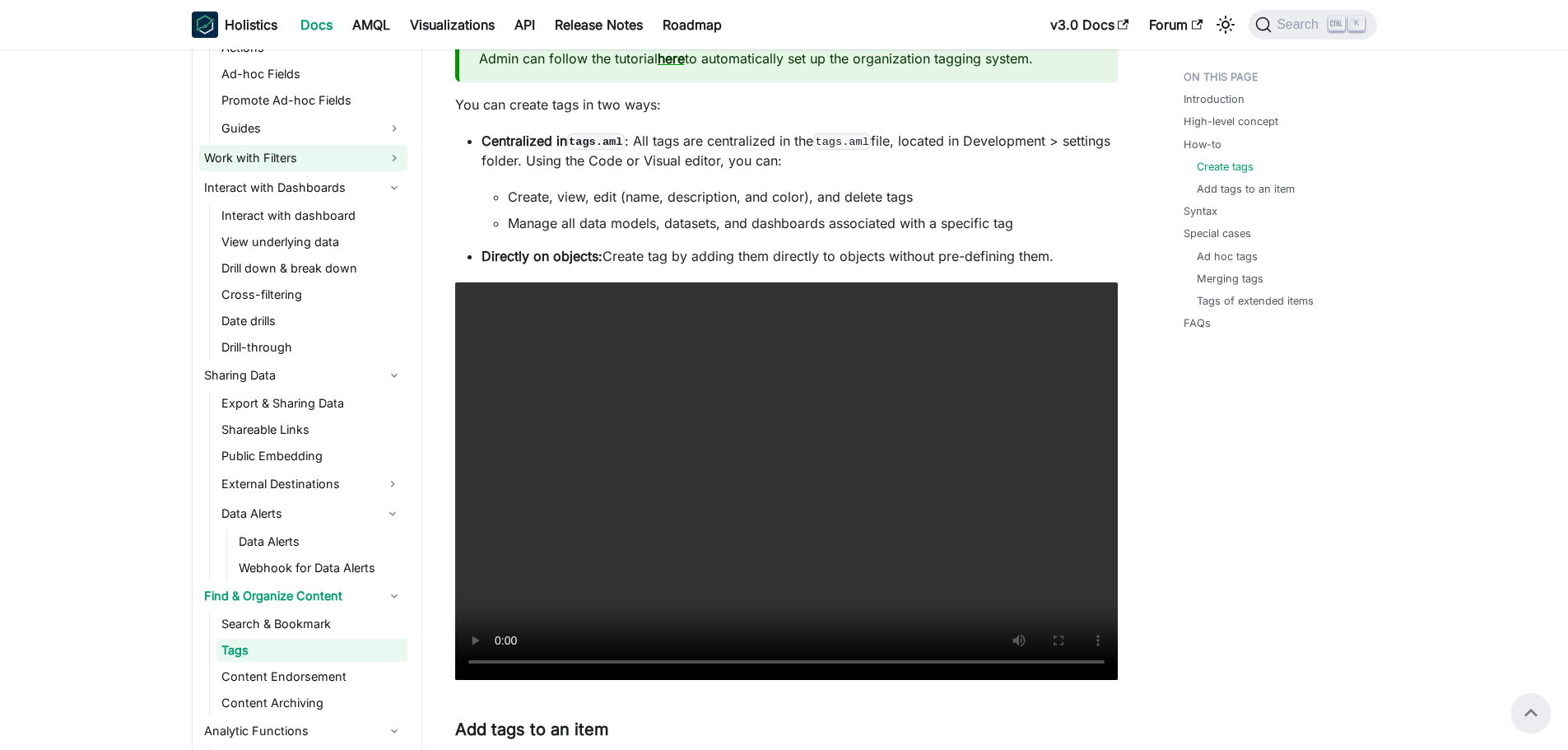
click at [288, 170] on link "Work with Filters" at bounding box center [303, 157] width 209 height 26
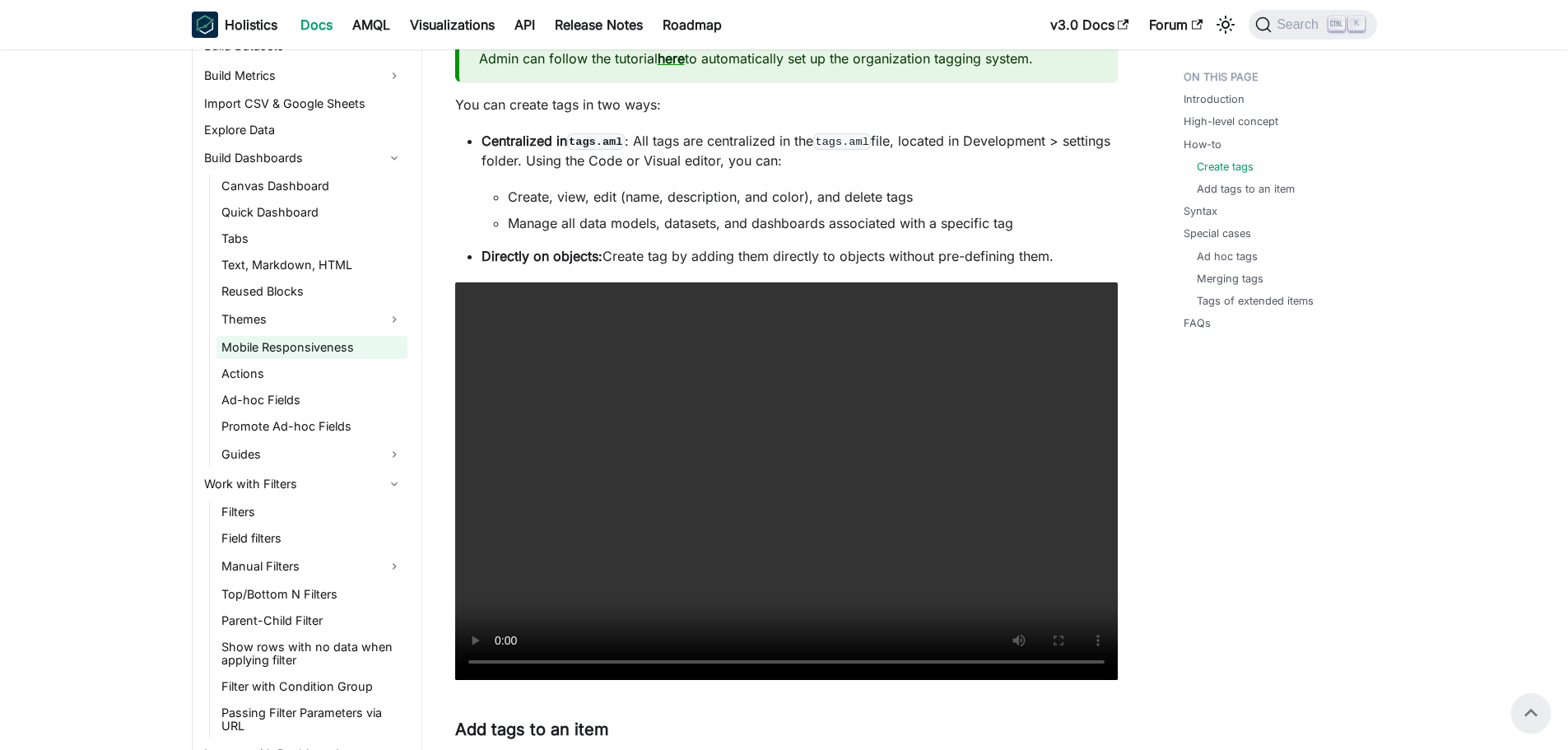
scroll to position [411, 0]
click at [273, 131] on link "Explore Data" at bounding box center [303, 133] width 209 height 23
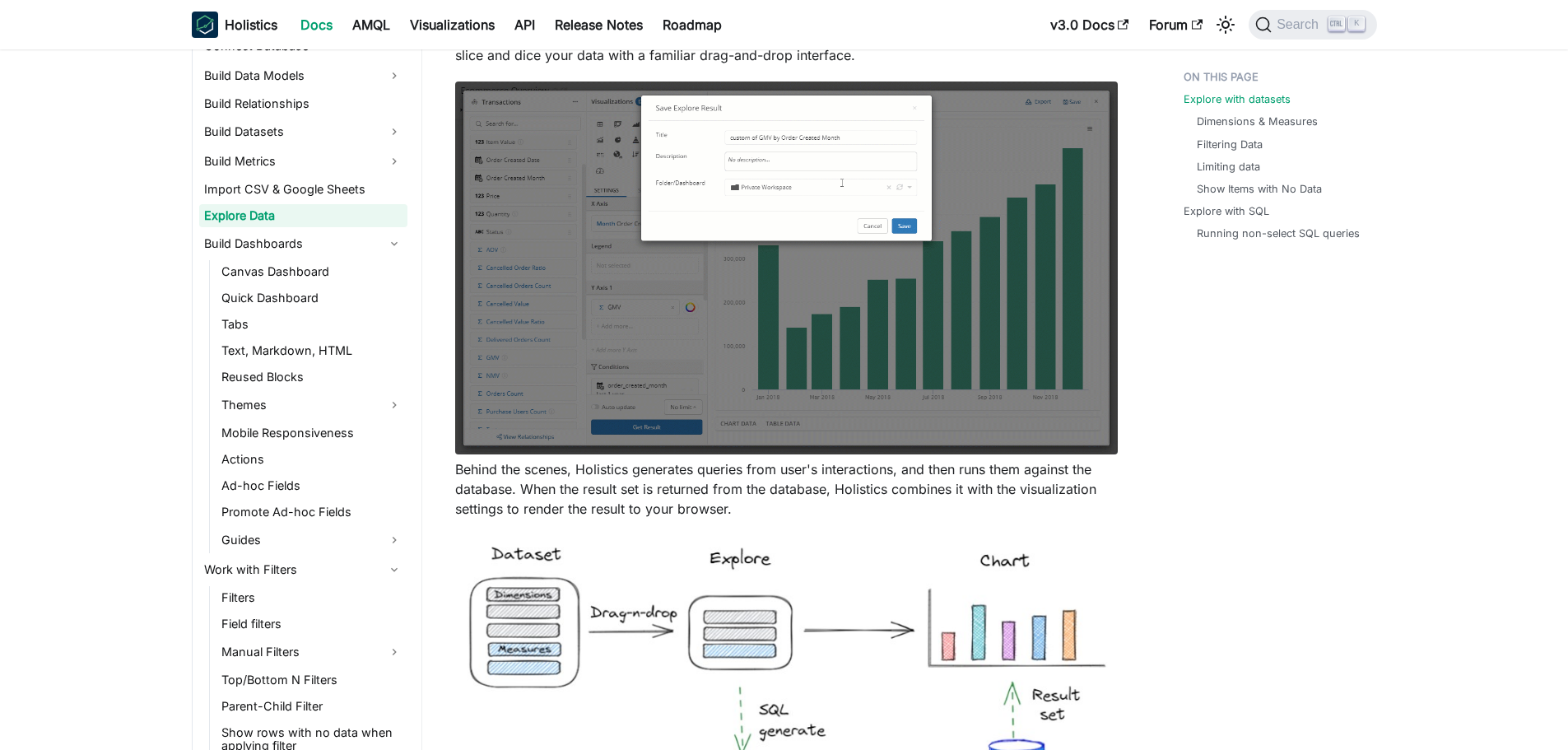
scroll to position [329, 0]
